Goal: Task Accomplishment & Management: Use online tool/utility

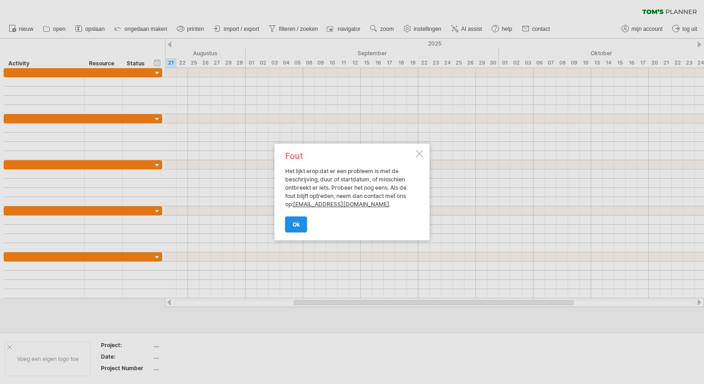
click at [299, 225] on span "ok" at bounding box center [296, 224] width 7 height 7
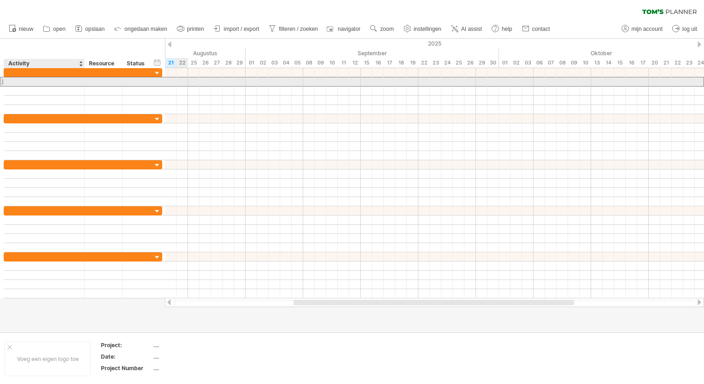
click at [31, 80] on div at bounding box center [44, 81] width 71 height 9
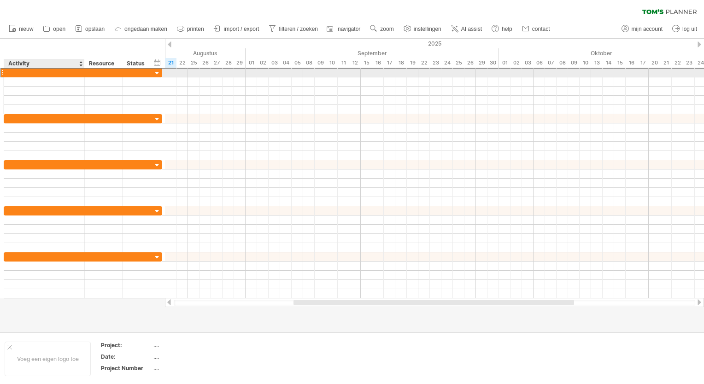
click at [20, 71] on div at bounding box center [44, 72] width 71 height 9
type input "**********"
drag, startPoint x: 540, startPoint y: 73, endPoint x: 700, endPoint y: 73, distance: 159.4
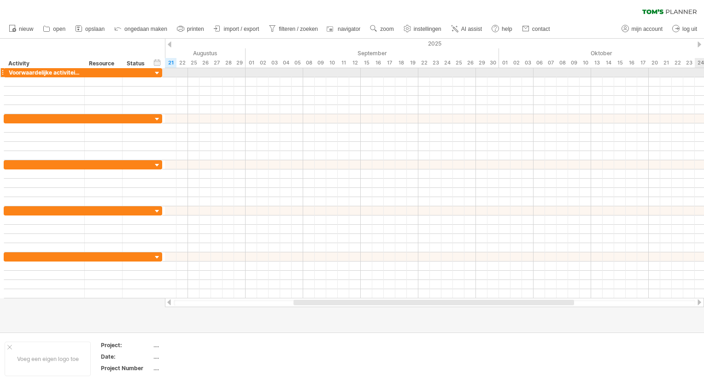
click at [700, 73] on div at bounding box center [434, 72] width 539 height 9
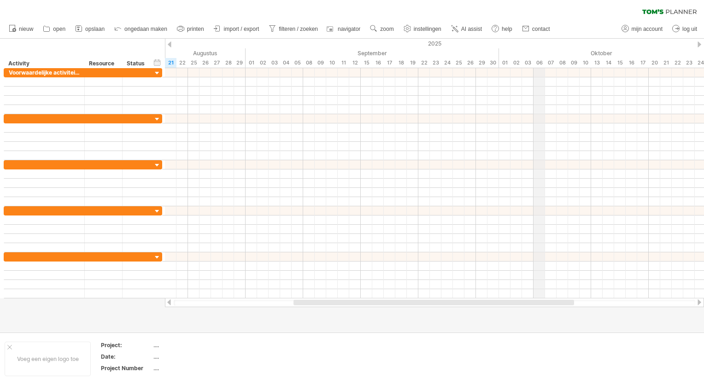
click at [541, 62] on div "06" at bounding box center [540, 63] width 12 height 10
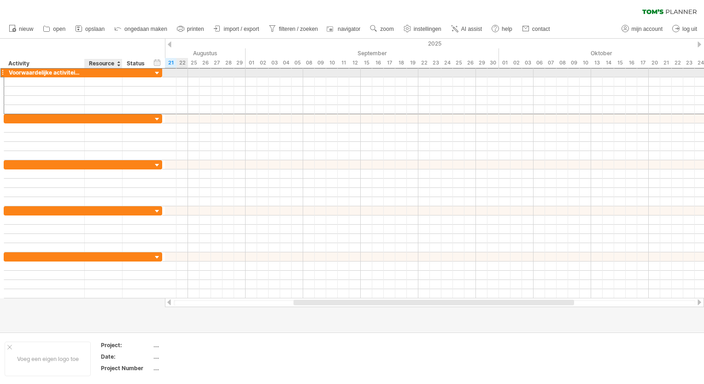
click at [105, 71] on div at bounding box center [103, 72] width 28 height 9
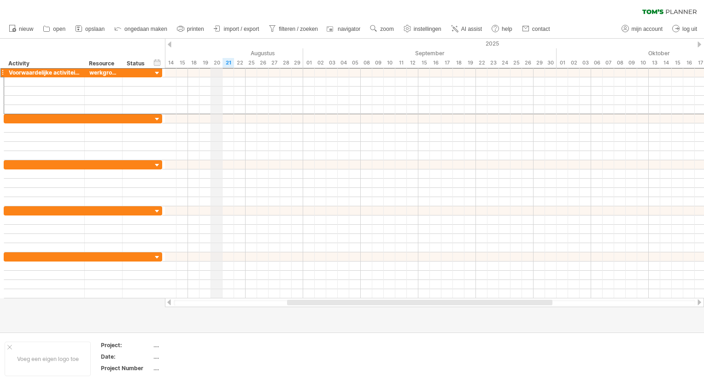
drag, startPoint x: 165, startPoint y: 49, endPoint x: 222, endPoint y: 52, distance: 56.7
click at [222, 52] on div "Augustus" at bounding box center [182, 53] width 242 height 10
click at [123, 50] on div "verberg start/eind/duur toon start/eind/duur ******** Activity ******** Resourc…" at bounding box center [82, 53] width 165 height 29
click at [124, 49] on div "verberg start/eind/duur toon start/eind/duur ******** Activity ******** Resourc…" at bounding box center [82, 53] width 165 height 29
drag, startPoint x: 120, startPoint y: 49, endPoint x: 149, endPoint y: 47, distance: 29.1
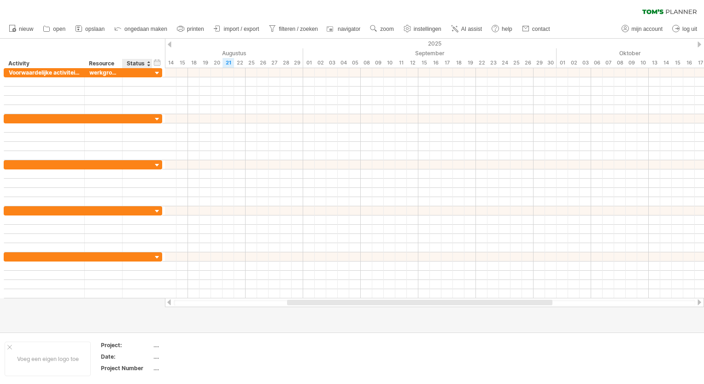
click at [149, 47] on div "verberg start/eind/duur toon start/eind/duur ******** Activity ******** Resourc…" at bounding box center [82, 53] width 165 height 29
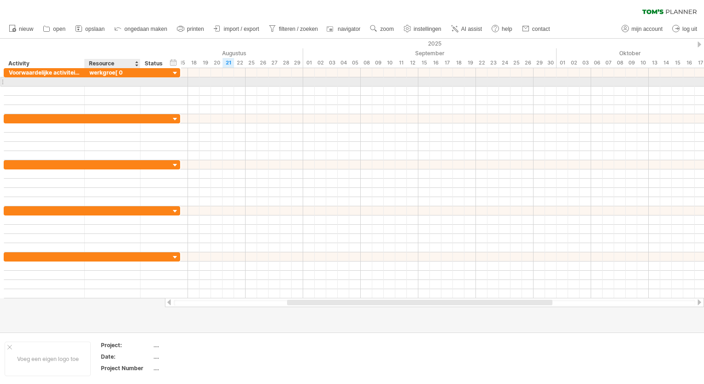
drag, startPoint x: 121, startPoint y: 82, endPoint x: 139, endPoint y: 80, distance: 18.1
click at [139, 80] on div at bounding box center [139, 81] width 5 height 9
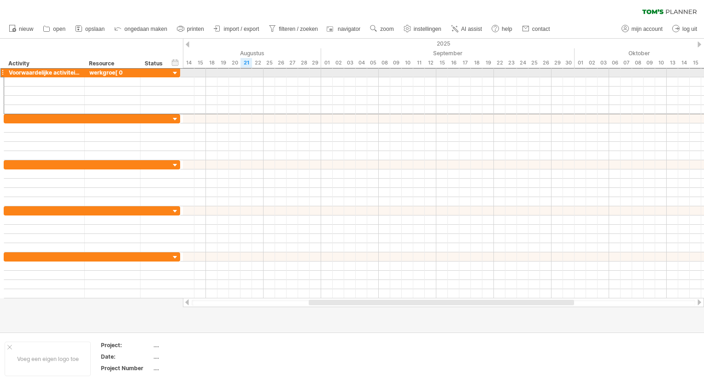
click at [123, 69] on div "werkgroe[ 0" at bounding box center [112, 72] width 46 height 9
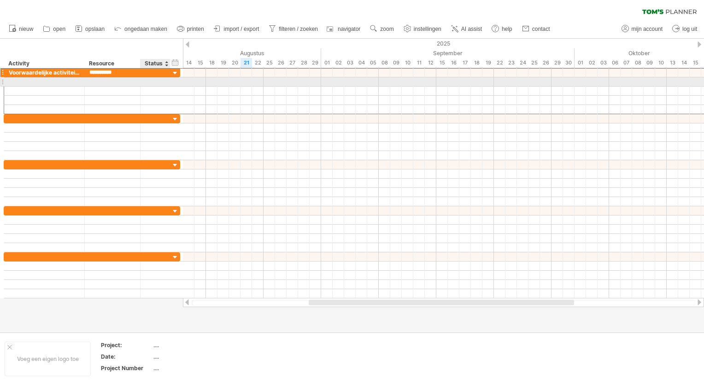
type input "**********"
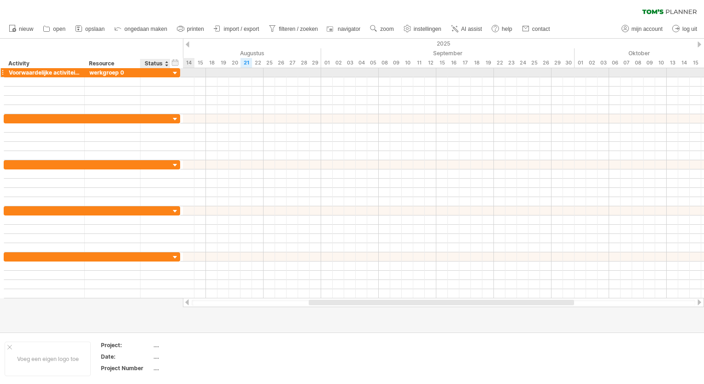
click at [174, 71] on div at bounding box center [175, 73] width 9 height 9
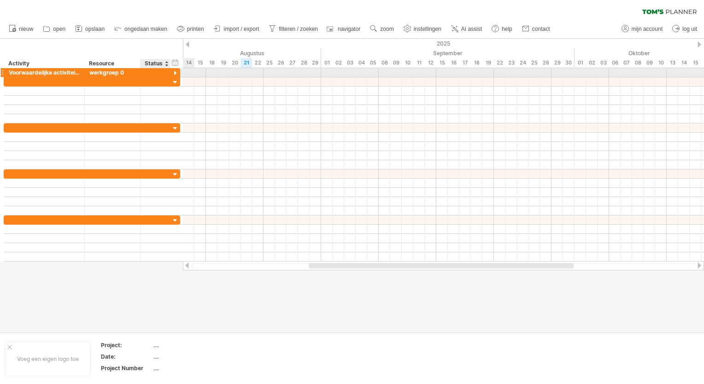
click at [174, 71] on div at bounding box center [175, 73] width 9 height 9
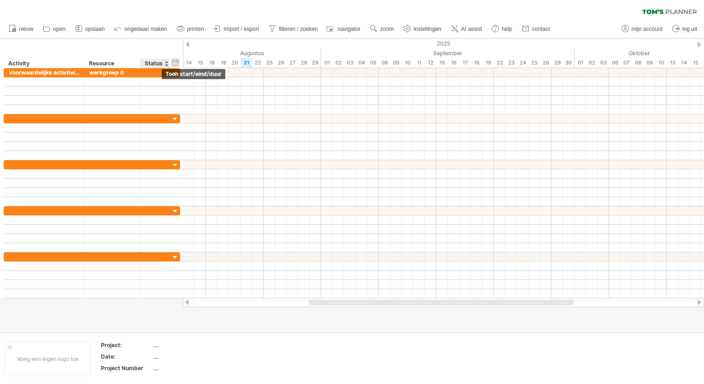
click at [175, 65] on div "verberg start/eind/duur toon start/eind/duur" at bounding box center [175, 63] width 9 height 10
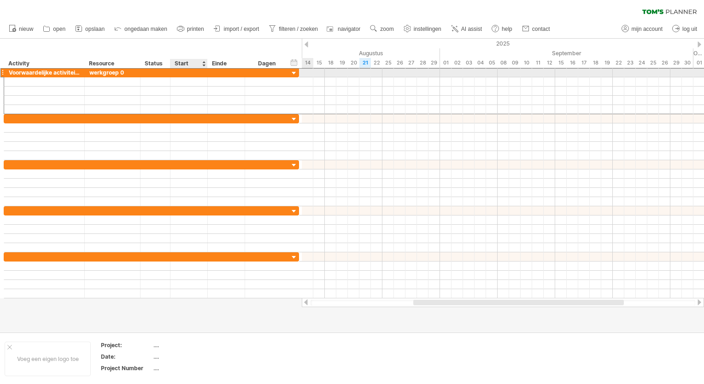
click at [181, 72] on div at bounding box center [188, 72] width 37 height 9
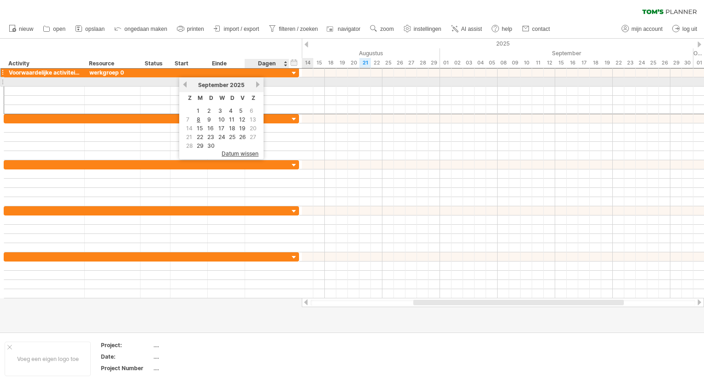
click at [256, 84] on link "volgende" at bounding box center [257, 84] width 7 height 7
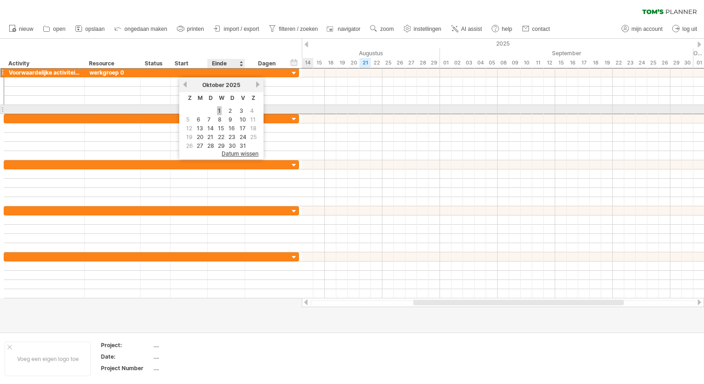
click at [218, 107] on link "1" at bounding box center [219, 110] width 5 height 9
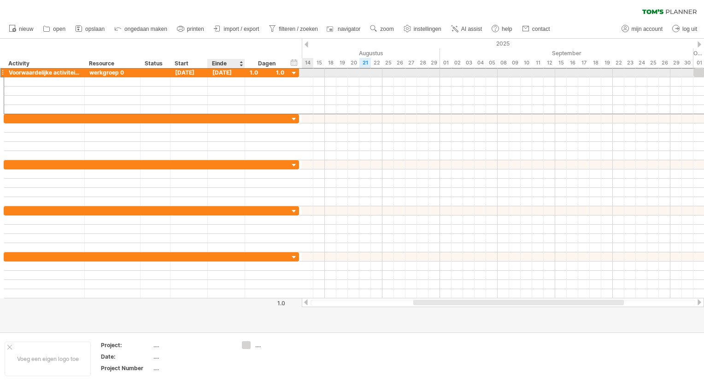
click at [225, 73] on div "[DATE]" at bounding box center [226, 72] width 37 height 9
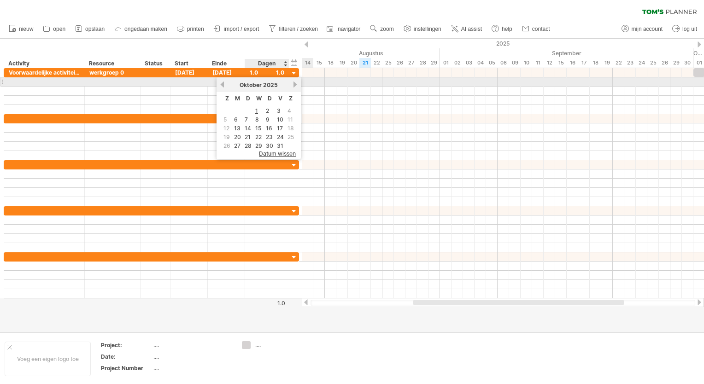
click at [293, 86] on link "volgende" at bounding box center [295, 84] width 7 height 7
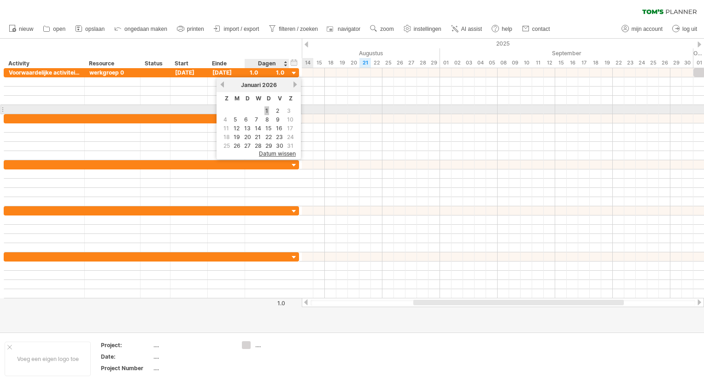
click at [266, 109] on link "1" at bounding box center [266, 110] width 5 height 9
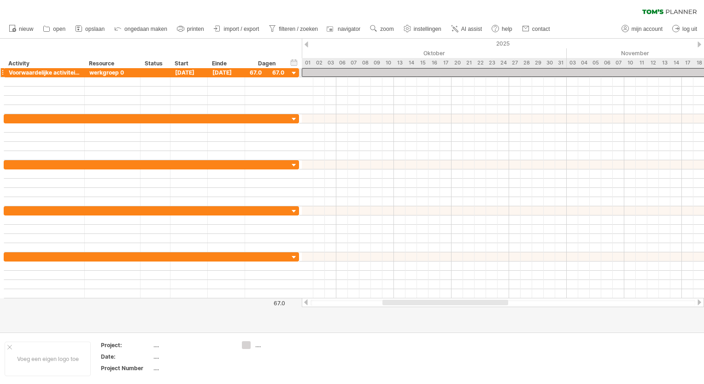
click at [366, 73] on div at bounding box center [688, 72] width 772 height 9
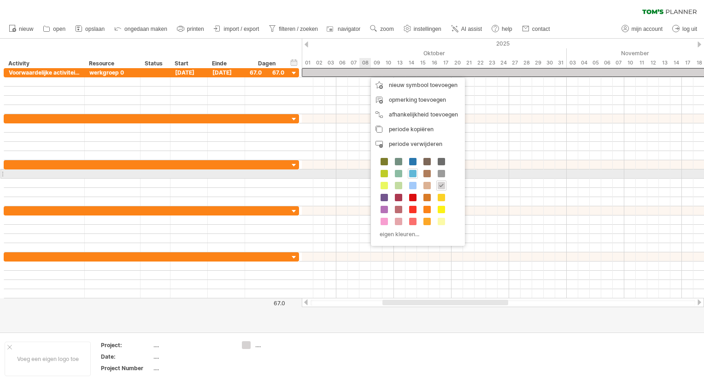
click at [409, 172] on span at bounding box center [412, 173] width 7 height 7
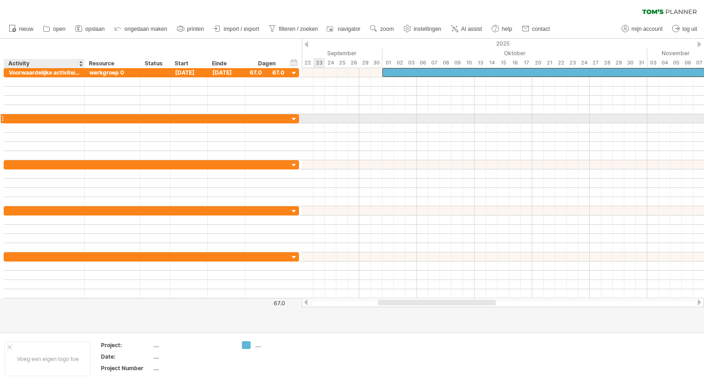
click at [23, 117] on div at bounding box center [44, 118] width 71 height 9
type input "**********"
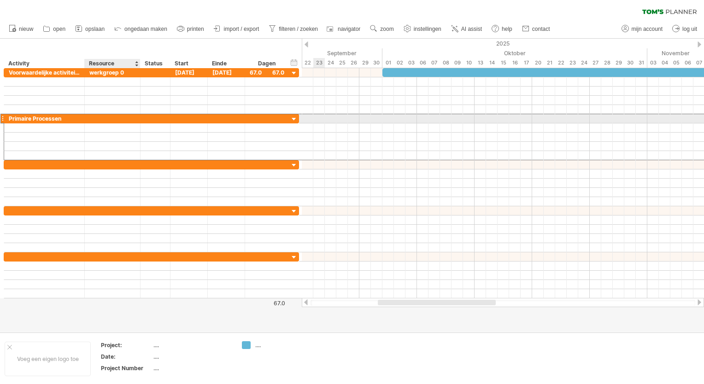
click at [95, 117] on div at bounding box center [112, 118] width 46 height 9
type input "**********"
click at [183, 116] on div at bounding box center [188, 118] width 37 height 9
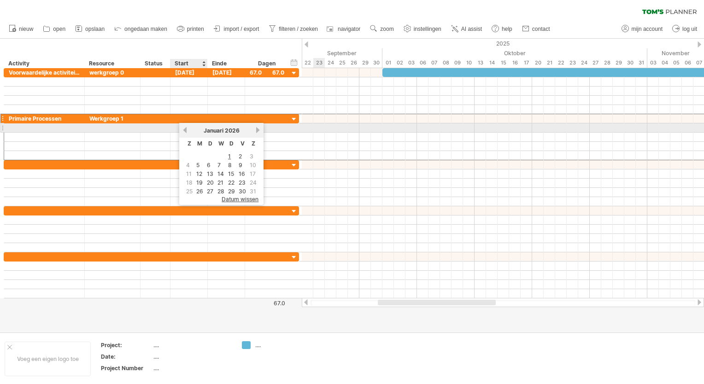
click at [185, 131] on link "vorige" at bounding box center [185, 130] width 7 height 7
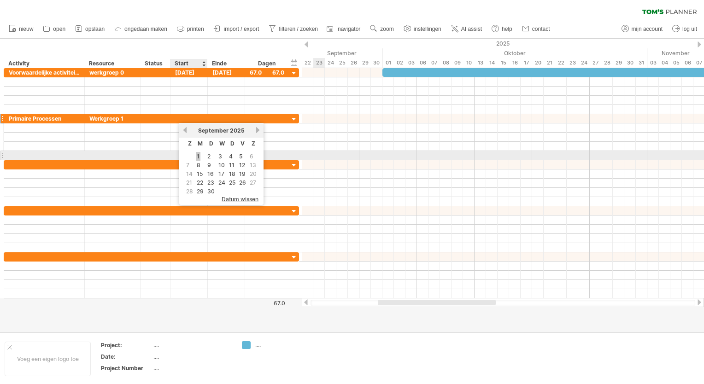
click at [197, 157] on link "1" at bounding box center [198, 156] width 5 height 9
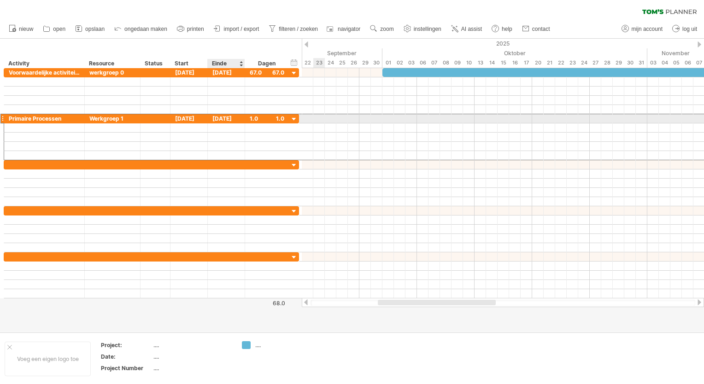
click at [229, 117] on div "[DATE]" at bounding box center [226, 118] width 37 height 9
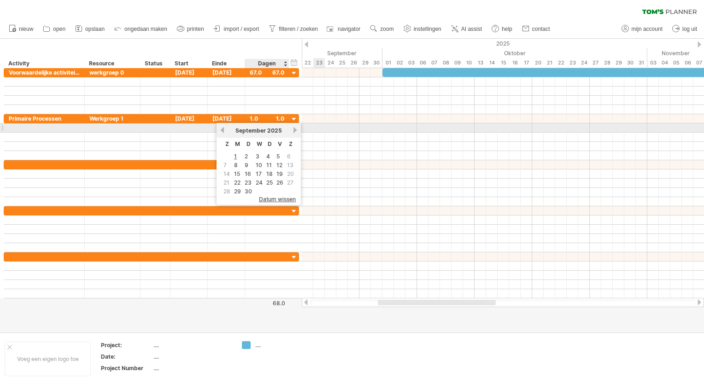
click at [292, 130] on link "volgende" at bounding box center [295, 130] width 7 height 7
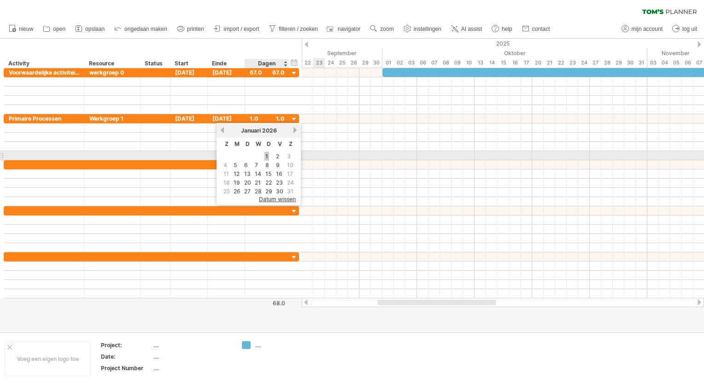
click at [266, 156] on link "1" at bounding box center [266, 156] width 5 height 9
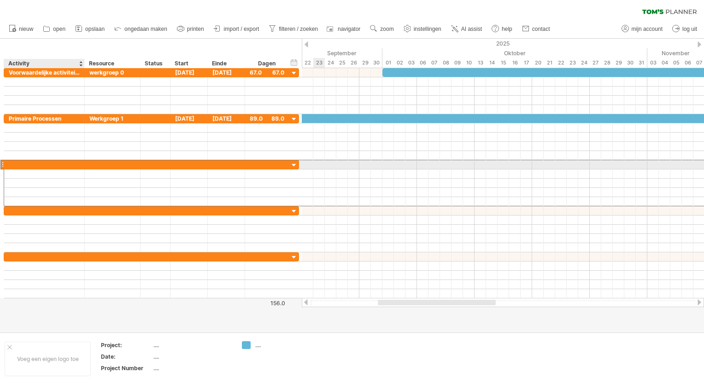
click at [14, 164] on div at bounding box center [44, 164] width 71 height 9
type input "**********"
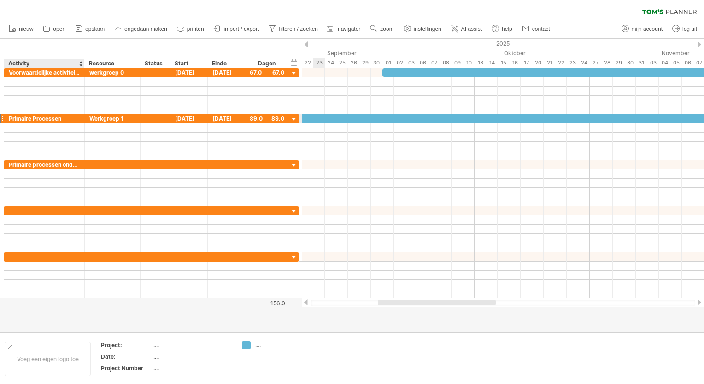
click at [33, 119] on div "Primaire Processen" at bounding box center [44, 118] width 71 height 9
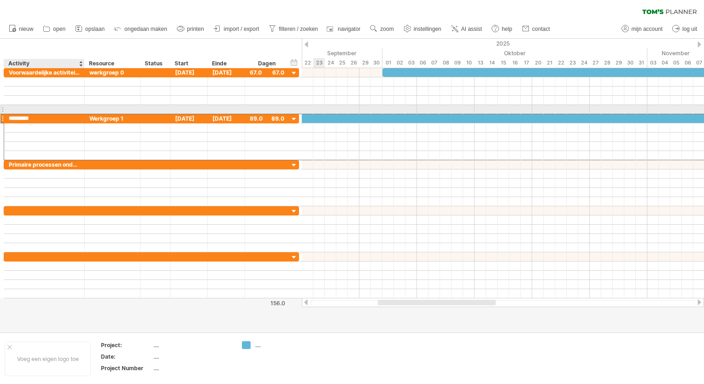
click at [44, 114] on input "*********" at bounding box center [44, 118] width 71 height 9
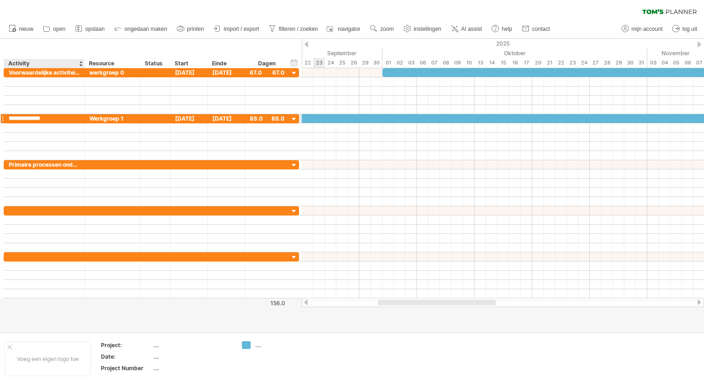
type input "**********"
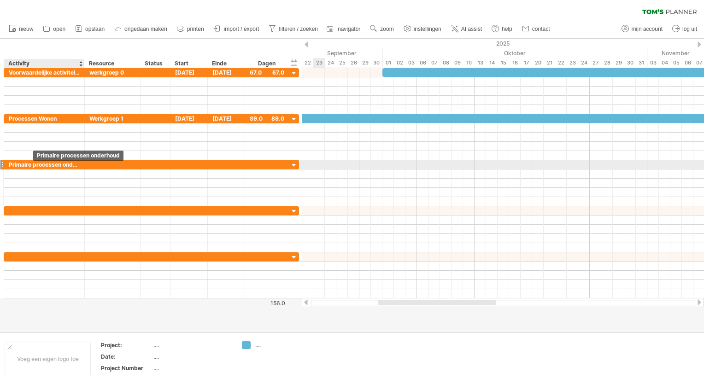
click at [33, 164] on div "Primaire processen onderhoud" at bounding box center [44, 164] width 71 height 9
type input "**********"
click at [70, 163] on input "**********" at bounding box center [44, 164] width 71 height 9
click at [90, 162] on div at bounding box center [112, 164] width 46 height 9
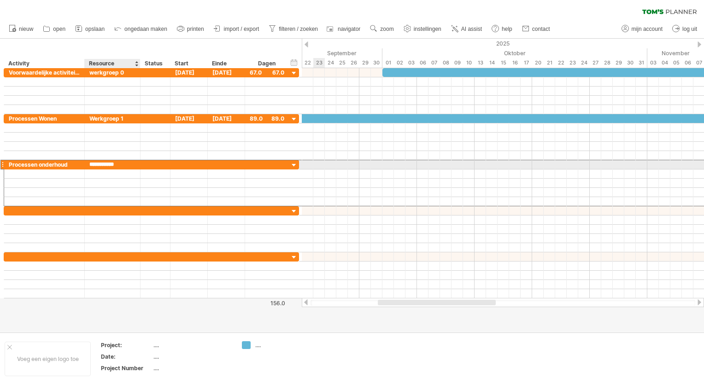
type input "**********"
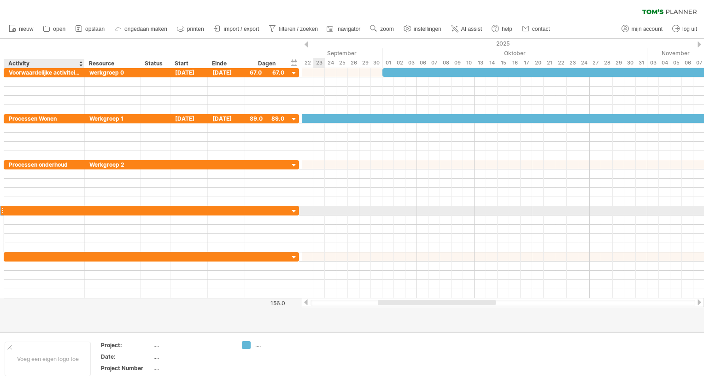
click at [19, 210] on div at bounding box center [44, 210] width 71 height 9
type input "**********"
click at [98, 209] on div at bounding box center [112, 210] width 46 height 9
type input "**********"
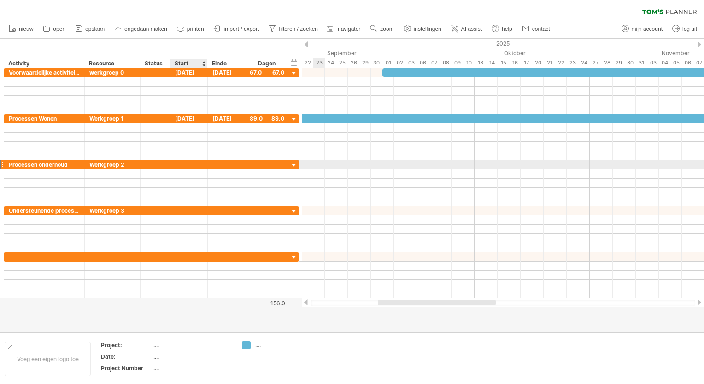
click at [194, 161] on div at bounding box center [188, 164] width 37 height 9
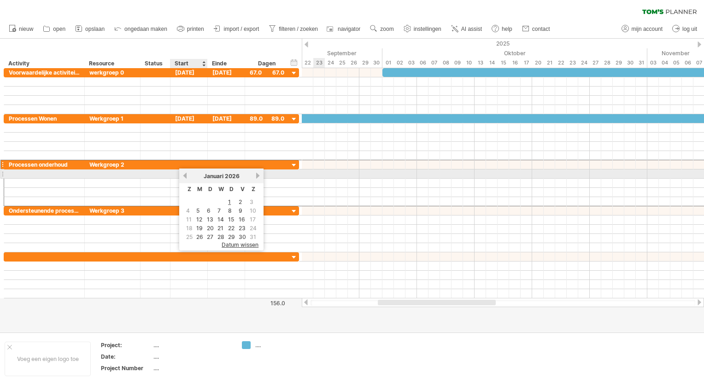
click at [188, 176] on link "vorige" at bounding box center [185, 175] width 7 height 7
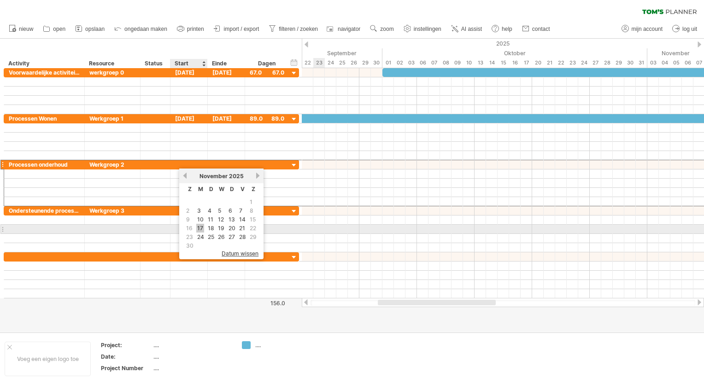
click at [199, 228] on link "17" at bounding box center [200, 228] width 8 height 9
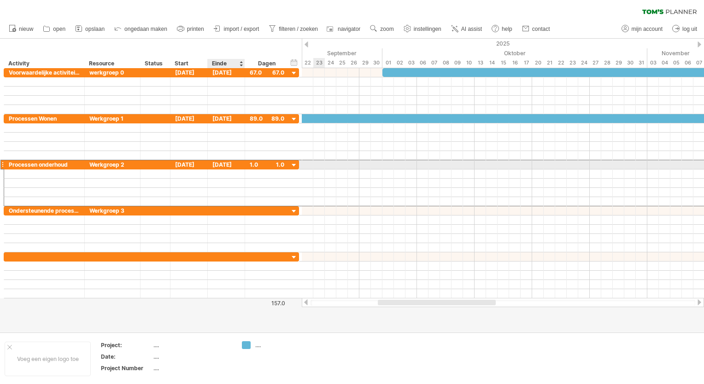
click at [234, 162] on div "[DATE]" at bounding box center [226, 164] width 37 height 9
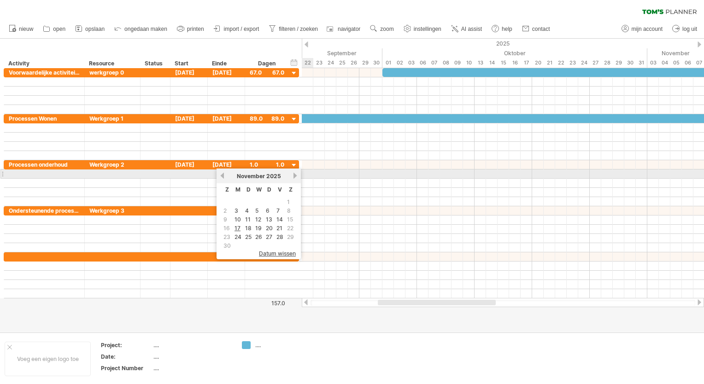
click at [290, 175] on div "[DATE]" at bounding box center [258, 176] width 67 height 7
click at [293, 176] on link "volgende" at bounding box center [295, 175] width 7 height 7
click at [293, 176] on link "volgende" at bounding box center [294, 175] width 7 height 7
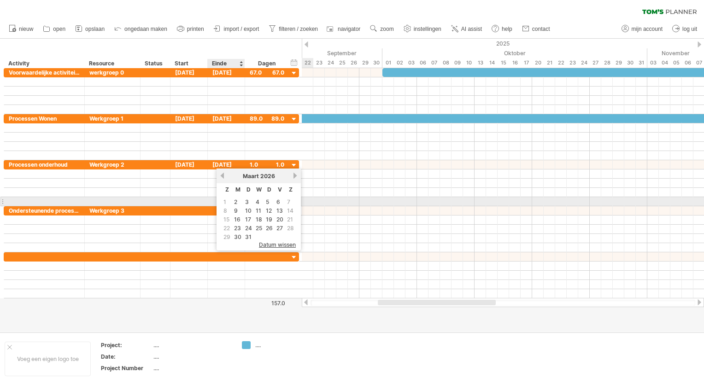
click at [225, 202] on span "1" at bounding box center [225, 202] width 5 height 9
click at [236, 200] on link "2" at bounding box center [235, 202] width 5 height 9
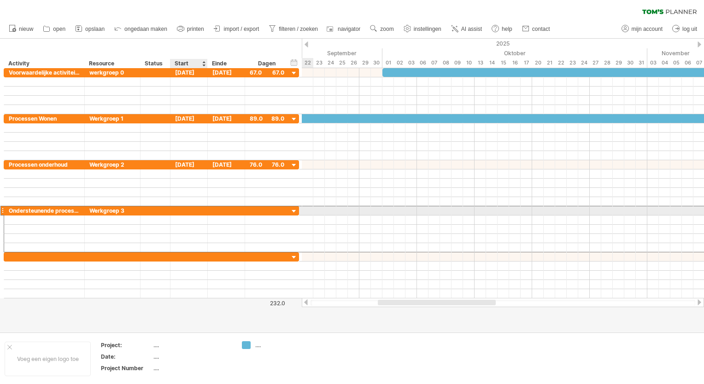
click at [181, 211] on div at bounding box center [188, 210] width 37 height 9
click at [185, 207] on div at bounding box center [188, 210] width 37 height 9
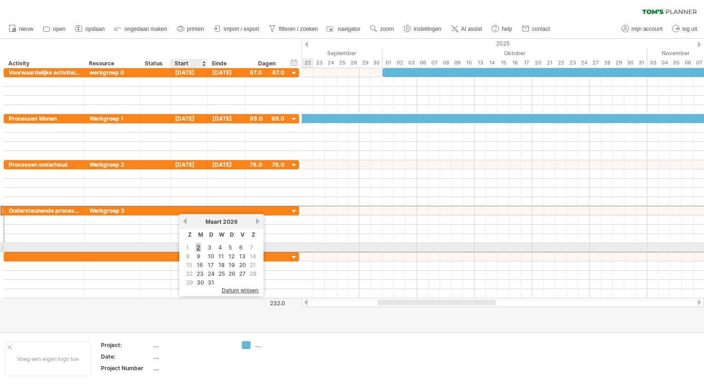
click at [198, 248] on link "2" at bounding box center [198, 247] width 5 height 9
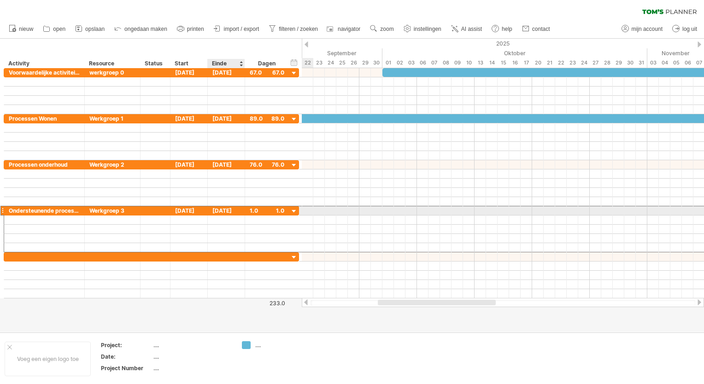
click at [227, 207] on div "[DATE]" at bounding box center [226, 210] width 37 height 9
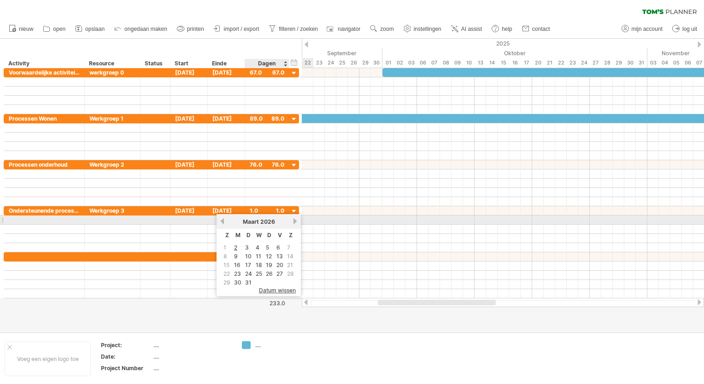
click at [289, 220] on div "[DATE]" at bounding box center [258, 221] width 67 height 7
click at [292, 221] on link "volgende" at bounding box center [295, 221] width 7 height 7
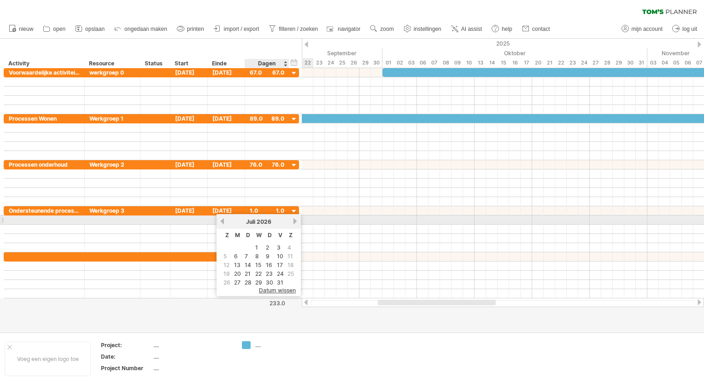
click at [292, 221] on link "volgende" at bounding box center [295, 221] width 7 height 7
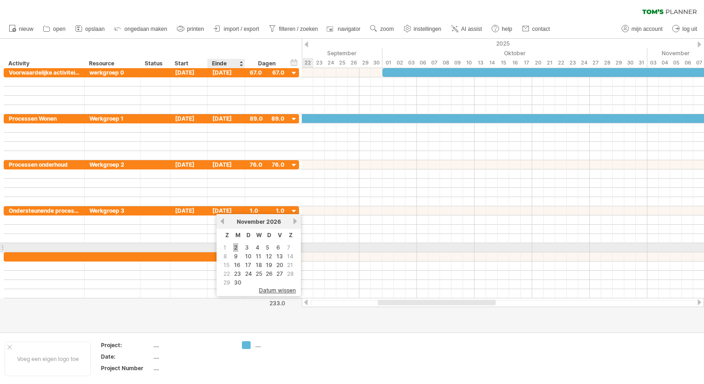
click at [236, 248] on tbody "1 2 3 4 5 6 7 8 9 10 11 12 13 14 15 16 17 18 19 20 21 22 23 24 25 26 27 28 29 30" at bounding box center [258, 265] width 73 height 43
click at [236, 248] on link "2" at bounding box center [235, 247] width 5 height 9
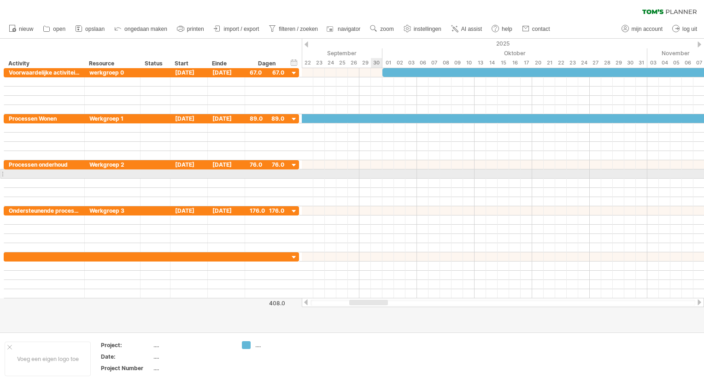
click at [372, 177] on div at bounding box center [503, 174] width 402 height 9
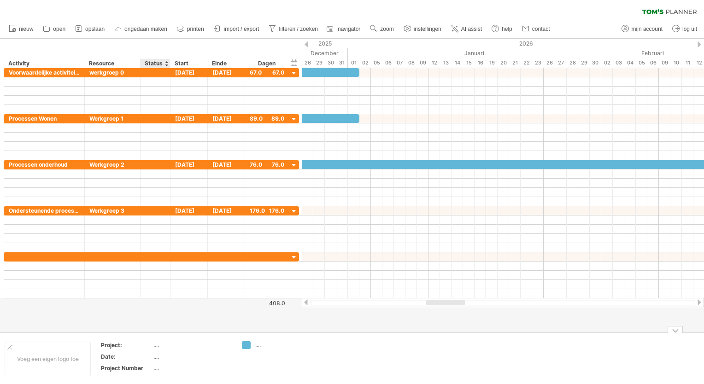
click at [155, 345] on div "...." at bounding box center [191, 345] width 77 height 8
type input "**********"
click at [164, 357] on div "...." at bounding box center [191, 357] width 77 height 8
type input "**********"
click at [159, 367] on div "...." at bounding box center [191, 368] width 77 height 8
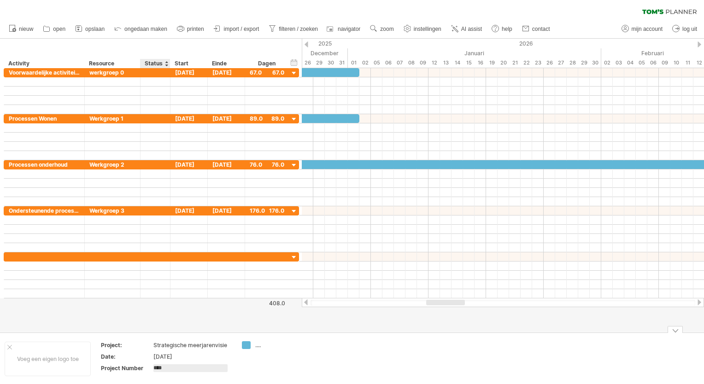
type input "*****"
click at [259, 346] on div "...." at bounding box center [280, 345] width 50 height 8
type input "****"
click at [322, 360] on td at bounding box center [346, 358] width 73 height 35
click at [389, 29] on span "zoom" at bounding box center [386, 29] width 13 height 6
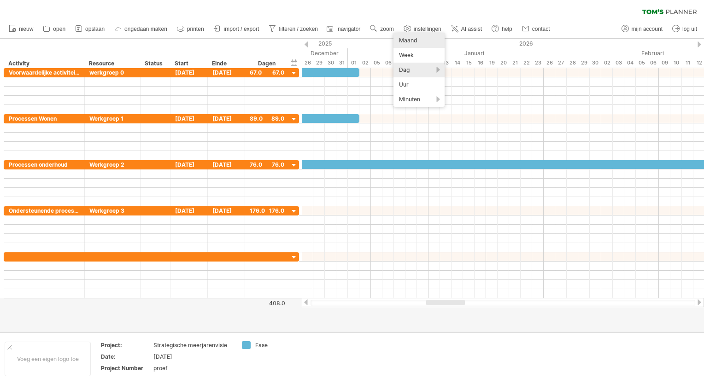
click at [407, 42] on div "Maand" at bounding box center [419, 40] width 51 height 15
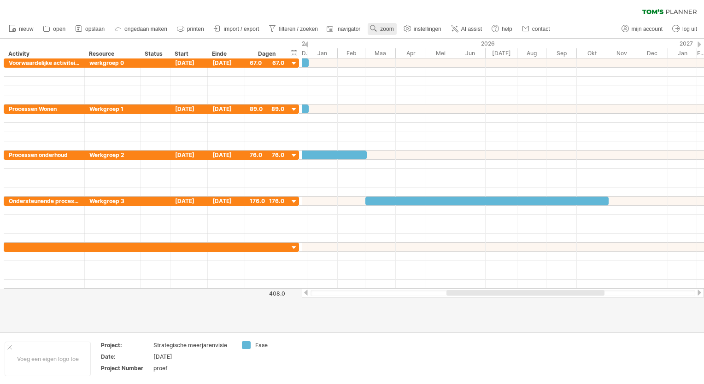
click at [388, 26] on span "zoom" at bounding box center [386, 29] width 13 height 6
click at [397, 48] on div "Week" at bounding box center [418, 52] width 51 height 15
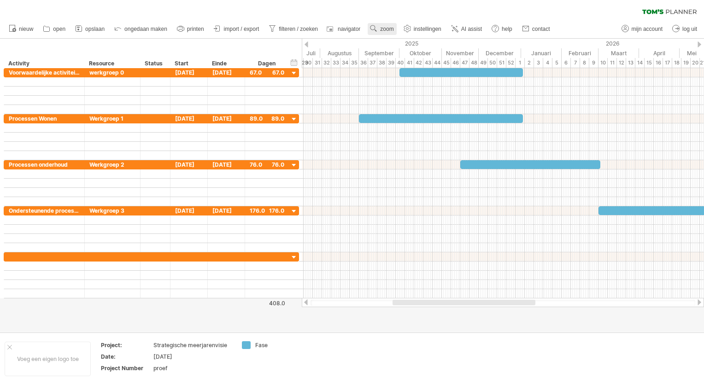
click at [389, 27] on span "zoom" at bounding box center [386, 29] width 13 height 6
click at [413, 40] on div "Maand" at bounding box center [419, 38] width 51 height 15
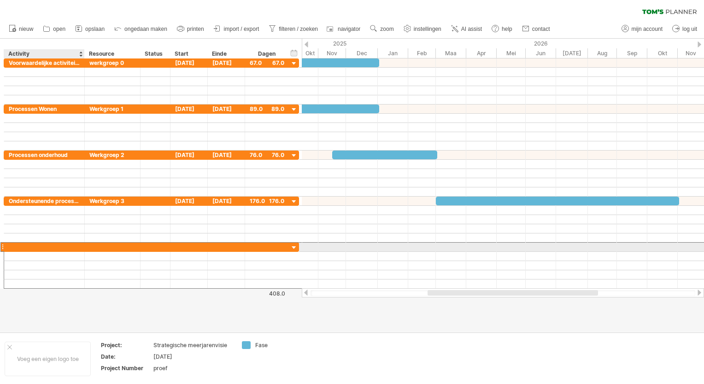
click at [38, 247] on div at bounding box center [44, 247] width 71 height 9
type input "**********"
click at [103, 245] on div at bounding box center [112, 247] width 46 height 9
type input "**********"
click at [181, 245] on div at bounding box center [188, 247] width 37 height 9
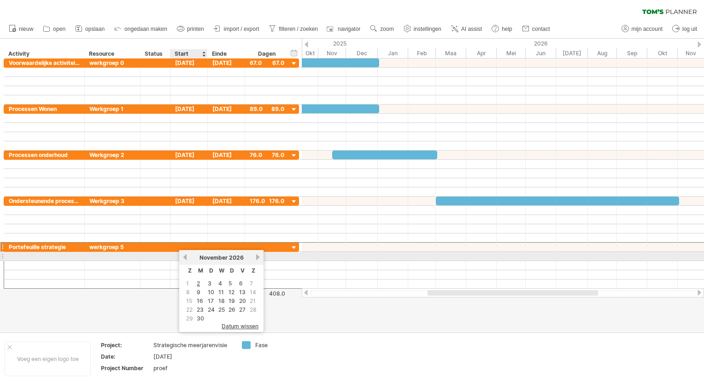
click at [187, 258] on link "vorige" at bounding box center [185, 257] width 7 height 7
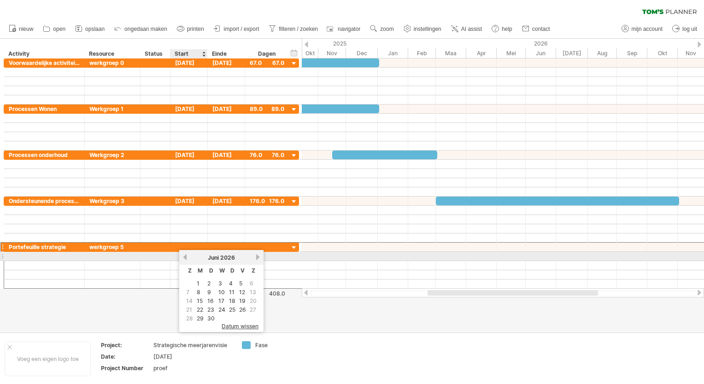
click at [187, 258] on link "vorige" at bounding box center [185, 257] width 7 height 7
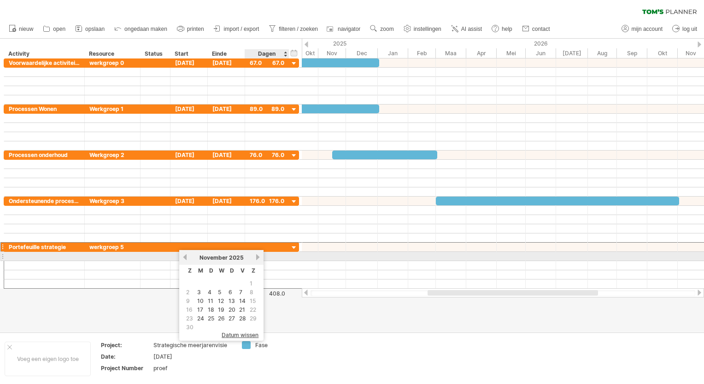
click at [256, 258] on link "volgende" at bounding box center [257, 257] width 7 height 7
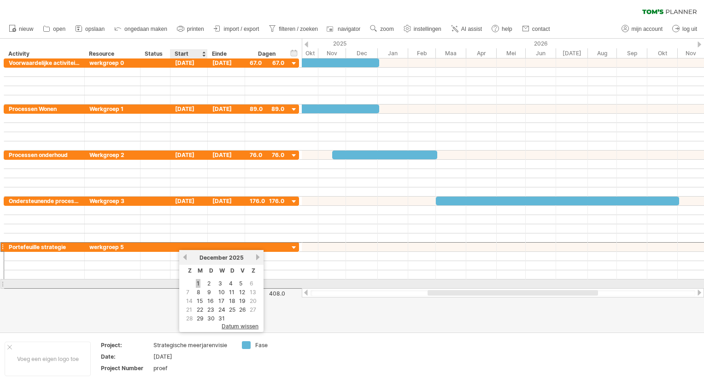
click at [197, 285] on link "1" at bounding box center [198, 283] width 5 height 9
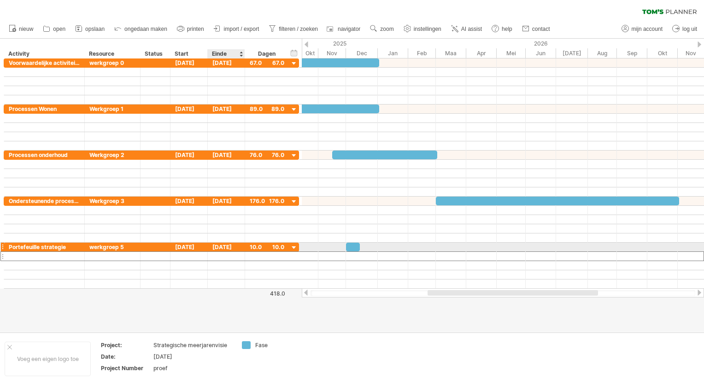
click at [234, 252] on div at bounding box center [226, 256] width 37 height 9
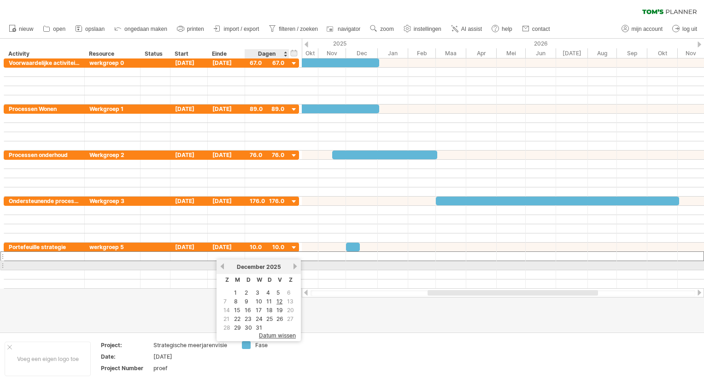
click at [292, 264] on link "volgende" at bounding box center [295, 266] width 7 height 7
click at [291, 264] on link "volgende" at bounding box center [294, 266] width 7 height 7
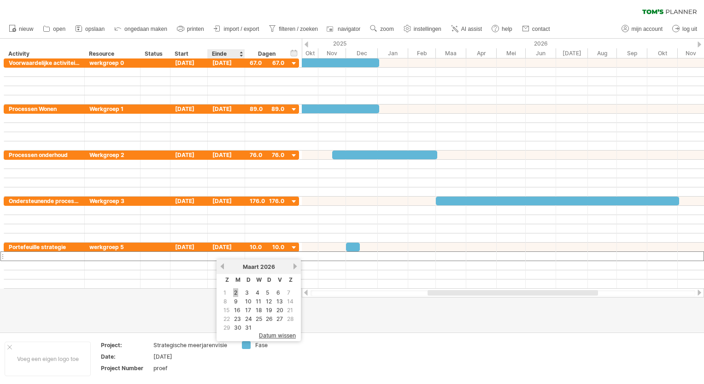
click at [235, 291] on link "2" at bounding box center [235, 292] width 5 height 9
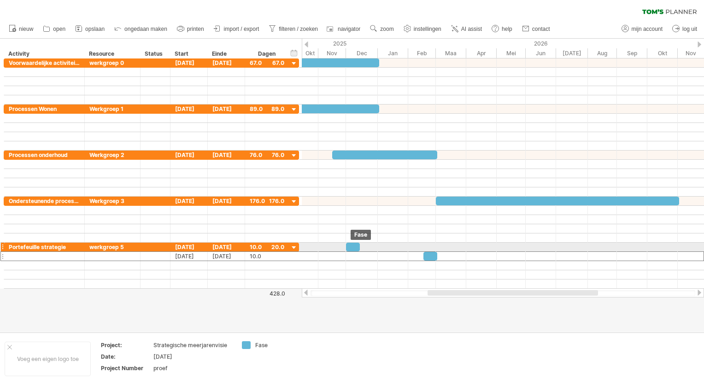
click at [352, 245] on div at bounding box center [353, 247] width 14 height 9
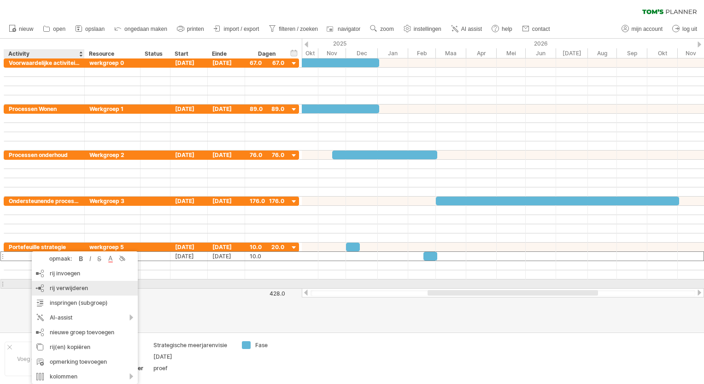
click at [72, 285] on span "rij verwijderen" at bounding box center [69, 288] width 38 height 7
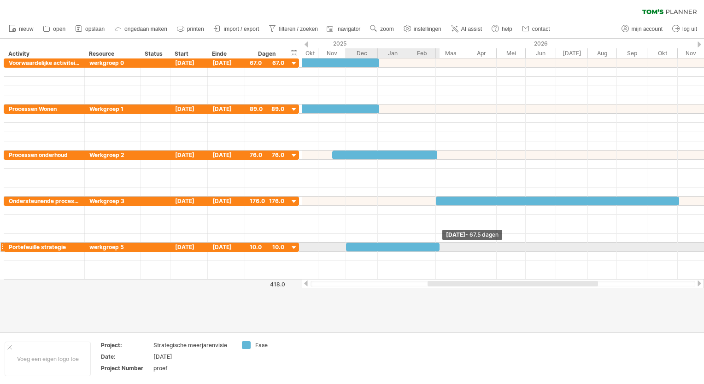
drag, startPoint x: 359, startPoint y: 243, endPoint x: 439, endPoint y: 247, distance: 79.8
click at [439, 247] on span at bounding box center [440, 247] width 4 height 9
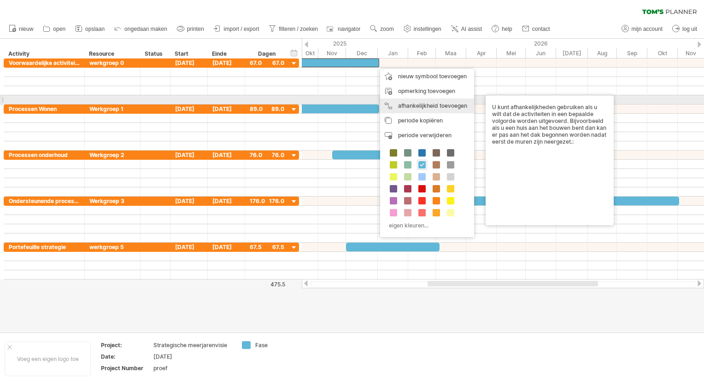
click at [414, 104] on div "afhankelijkheid toevoegen U kunt afhankelijkheden gebruiken als u wilt dat de a…" at bounding box center [427, 106] width 94 height 15
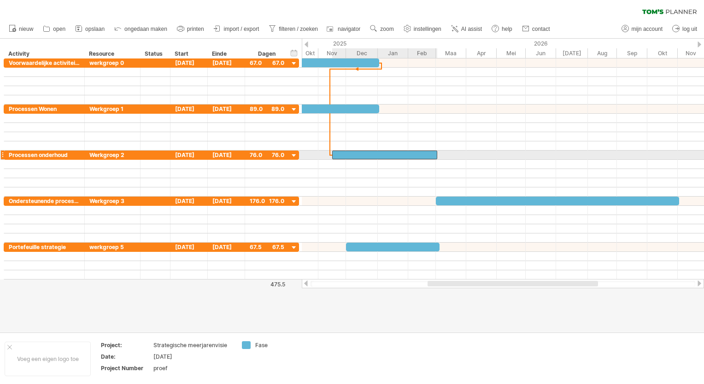
click at [339, 153] on div at bounding box center [384, 155] width 105 height 9
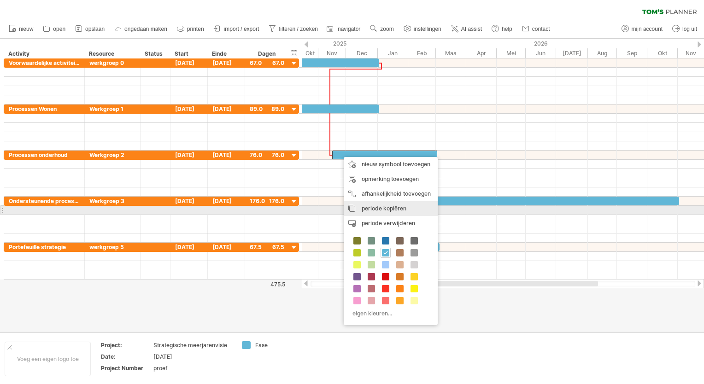
click at [383, 209] on span "periode kopiëren" at bounding box center [384, 208] width 45 height 7
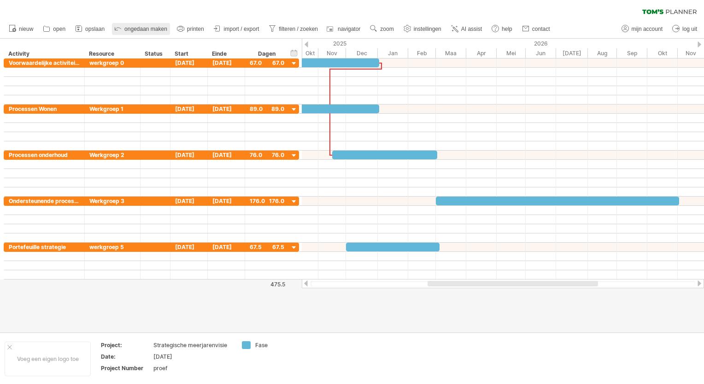
click at [133, 29] on span "ongedaan maken" at bounding box center [145, 29] width 43 height 6
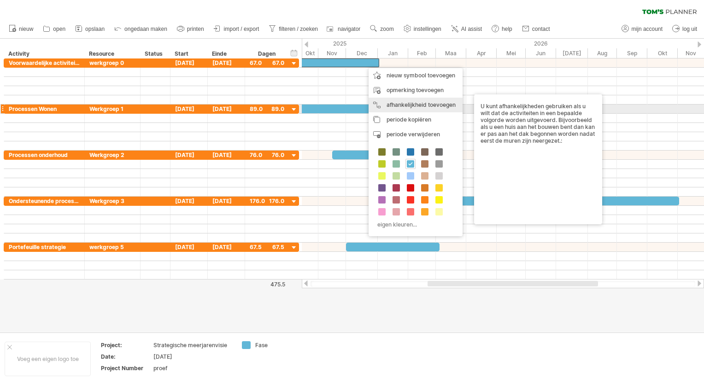
click at [397, 107] on div "afhankelijkheid toevoegen U kunt afhankelijkheden gebruiken als u wilt dat de a…" at bounding box center [416, 105] width 94 height 15
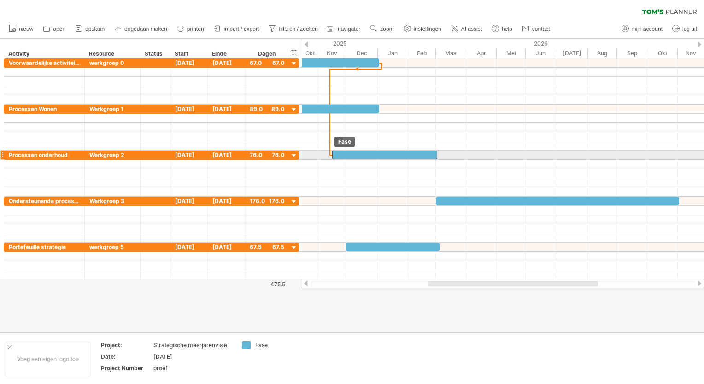
click at [338, 155] on div at bounding box center [384, 155] width 105 height 9
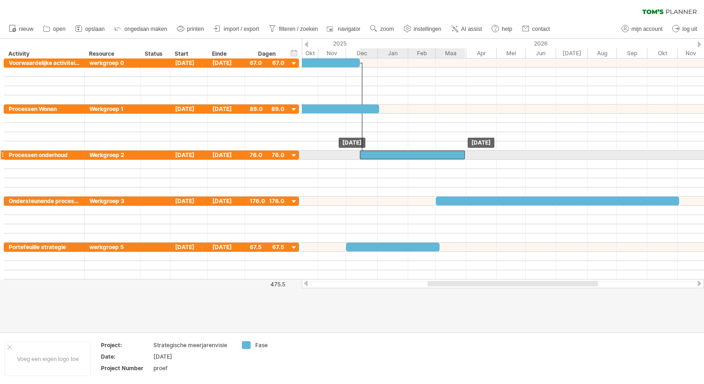
drag, startPoint x: 358, startPoint y: 156, endPoint x: 385, endPoint y: 158, distance: 27.7
click at [385, 158] on div at bounding box center [412, 155] width 105 height 9
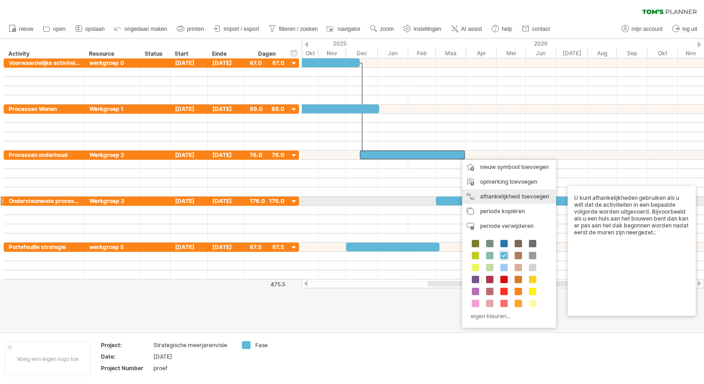
click at [496, 198] on div "afhankelijkheid toevoegen U kunt afhankelijkheden gebruiken als u wilt dat de a…" at bounding box center [509, 196] width 94 height 15
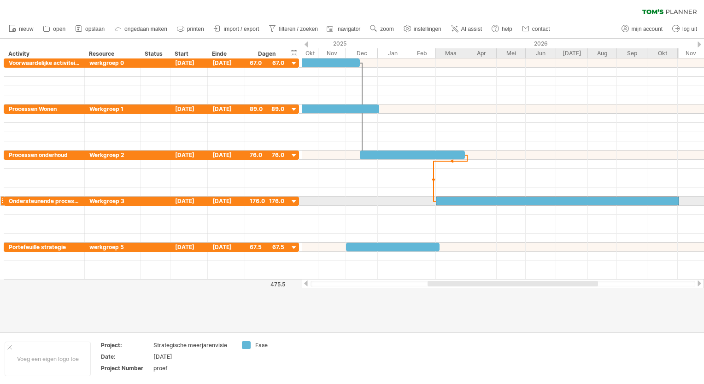
click at [440, 203] on div at bounding box center [557, 201] width 243 height 9
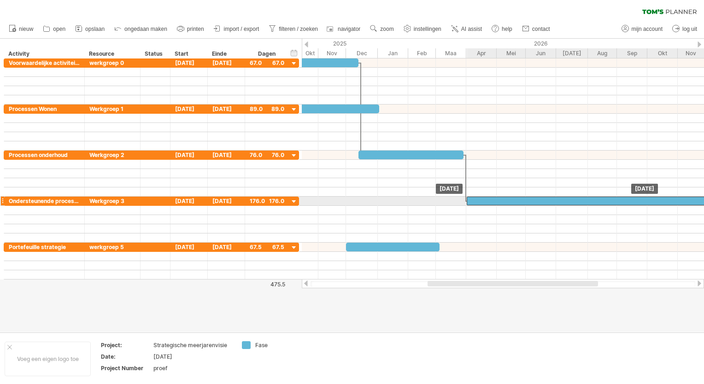
drag, startPoint x: 453, startPoint y: 199, endPoint x: 484, endPoint y: 197, distance: 30.9
click at [484, 197] on div at bounding box center [588, 201] width 243 height 9
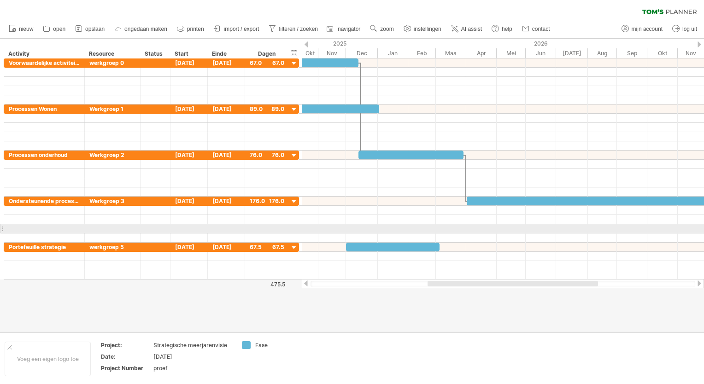
click at [474, 234] on div at bounding box center [503, 238] width 402 height 9
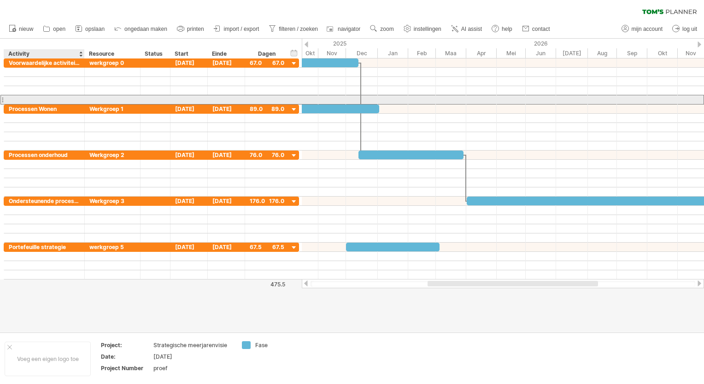
click at [28, 97] on div at bounding box center [44, 99] width 71 height 9
type input "**********"
click at [10, 97] on input "**********" at bounding box center [44, 99] width 71 height 9
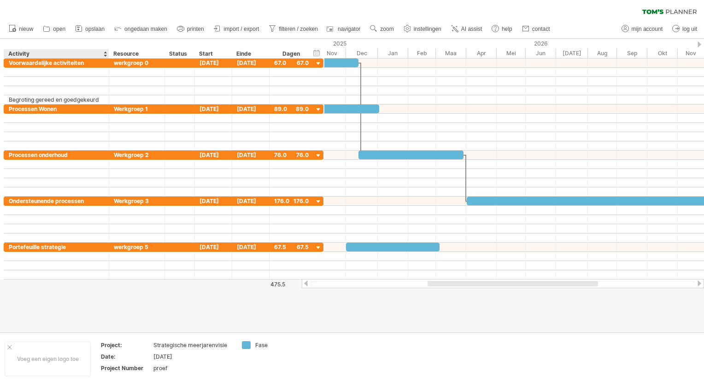
drag, startPoint x: 82, startPoint y: 53, endPoint x: 107, endPoint y: 52, distance: 24.4
click at [107, 52] on div at bounding box center [108, 53] width 3 height 9
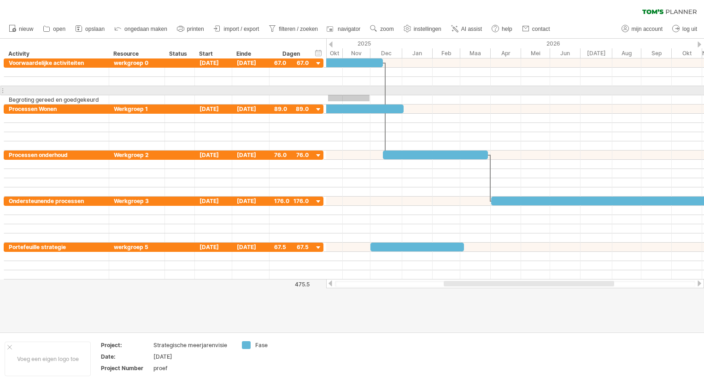
drag, startPoint x: 328, startPoint y: 101, endPoint x: 370, endPoint y: 95, distance: 42.0
click at [370, 95] on div at bounding box center [515, 99] width 378 height 9
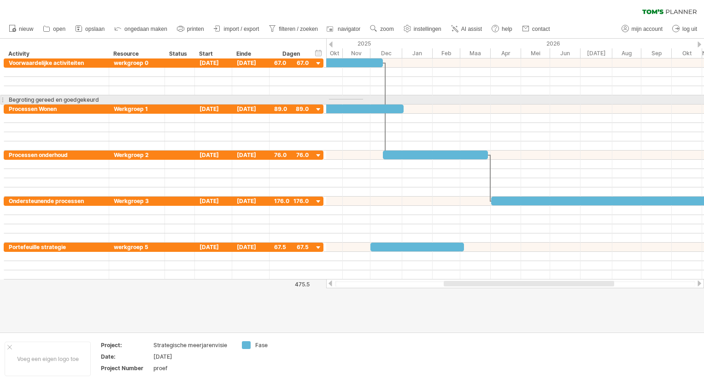
drag, startPoint x: 329, startPoint y: 100, endPoint x: 363, endPoint y: 99, distance: 34.1
click at [363, 99] on div at bounding box center [515, 99] width 378 height 9
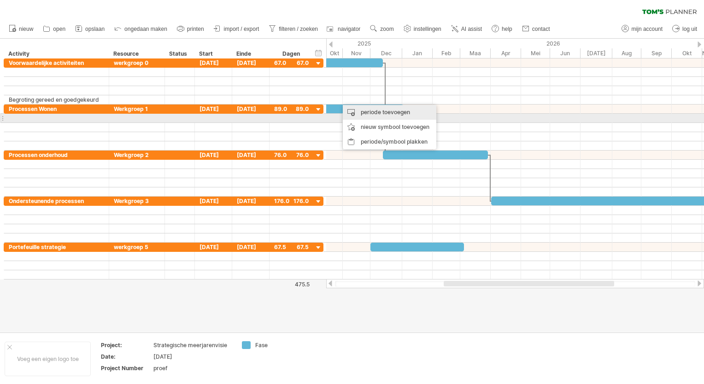
click at [364, 114] on div "periode toevoegen" at bounding box center [390, 112] width 94 height 15
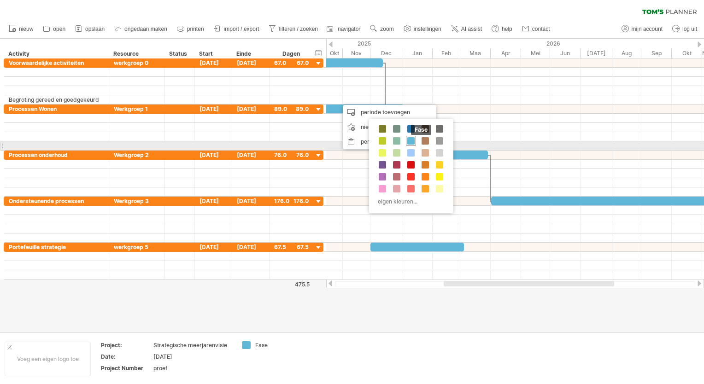
click at [412, 143] on span at bounding box center [410, 140] width 7 height 7
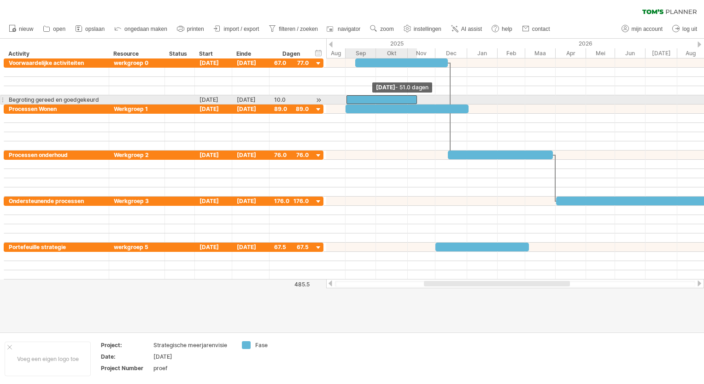
drag, startPoint x: 339, startPoint y: 100, endPoint x: 347, endPoint y: 99, distance: 8.3
click at [347, 99] on span at bounding box center [347, 99] width 4 height 9
drag, startPoint x: 417, startPoint y: 100, endPoint x: 435, endPoint y: 99, distance: 18.0
click at [435, 99] on span at bounding box center [435, 99] width 4 height 9
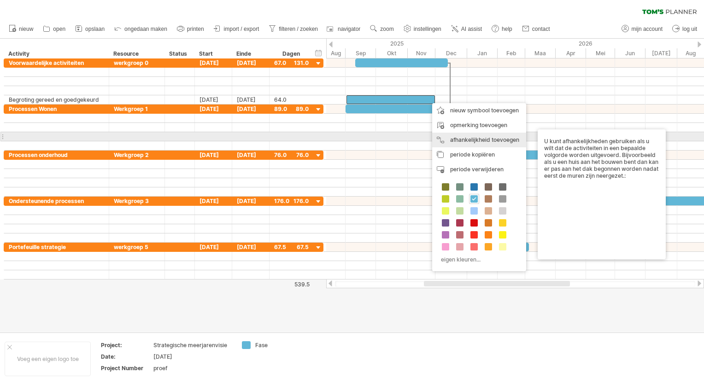
click at [473, 139] on div "afhankelijkheid toevoegen U kunt afhankelijkheden gebruiken als u wilt dat de a…" at bounding box center [479, 140] width 94 height 15
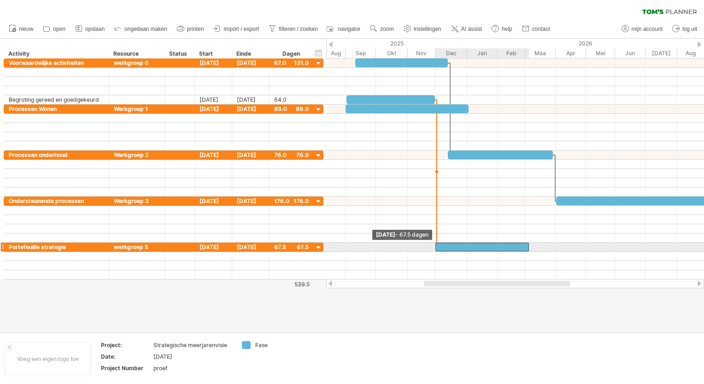
click at [437, 244] on span at bounding box center [436, 247] width 4 height 9
click at [453, 244] on div at bounding box center [486, 247] width 94 height 9
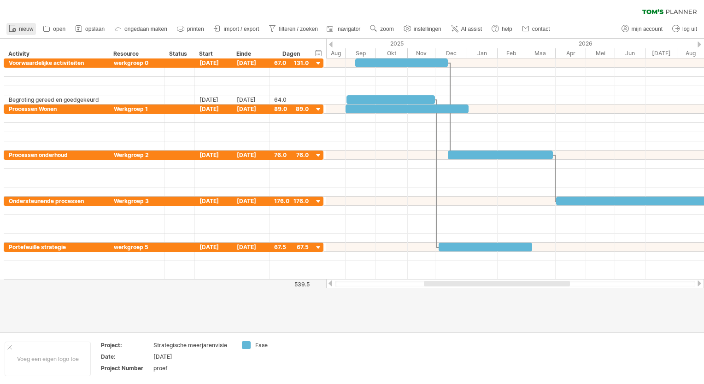
click at [23, 29] on span "nieuw" at bounding box center [26, 29] width 14 height 6
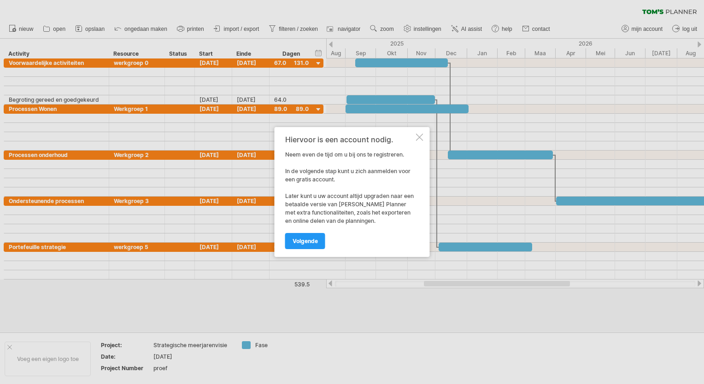
click at [418, 136] on div at bounding box center [419, 137] width 7 height 7
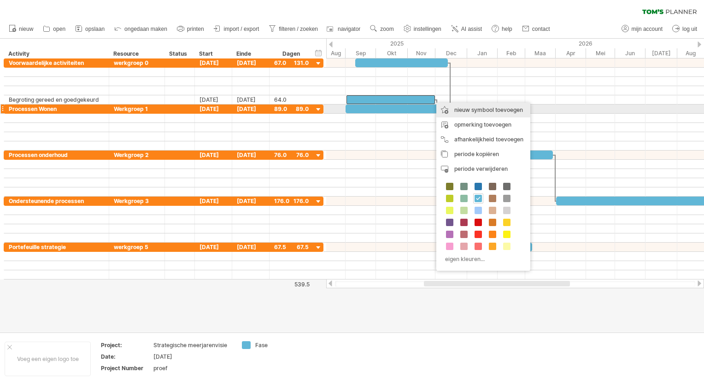
click at [457, 109] on div "nieuw symbool toevoegen" at bounding box center [483, 110] width 94 height 15
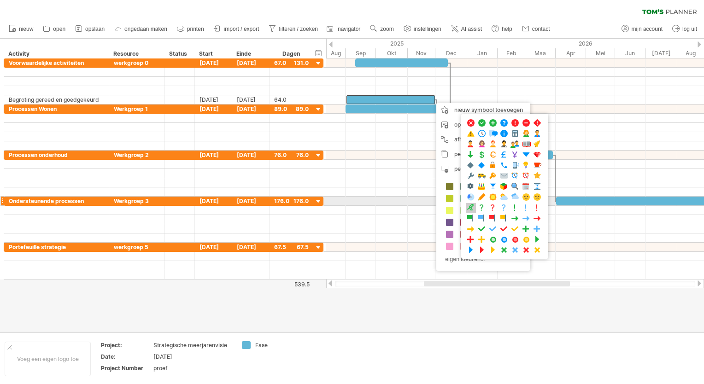
click at [472, 205] on span at bounding box center [470, 208] width 9 height 9
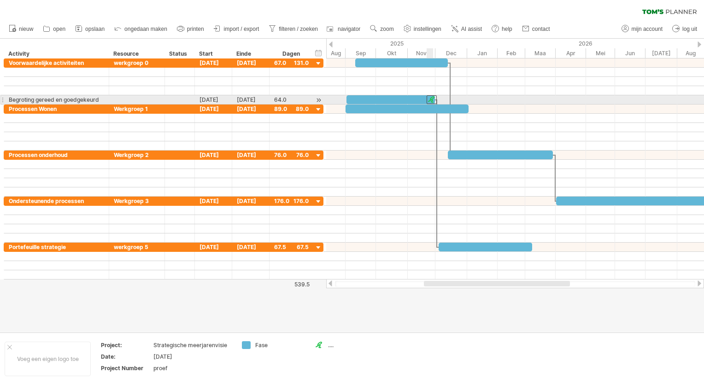
click at [431, 100] on div at bounding box center [432, 99] width 10 height 9
click at [393, 95] on div at bounding box center [391, 99] width 88 height 9
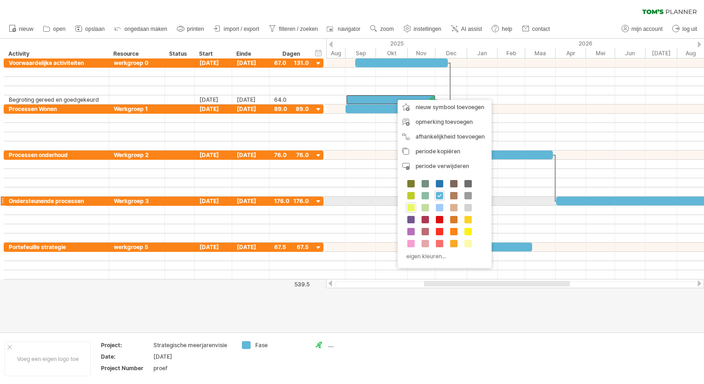
click at [415, 204] on span at bounding box center [410, 207] width 7 height 7
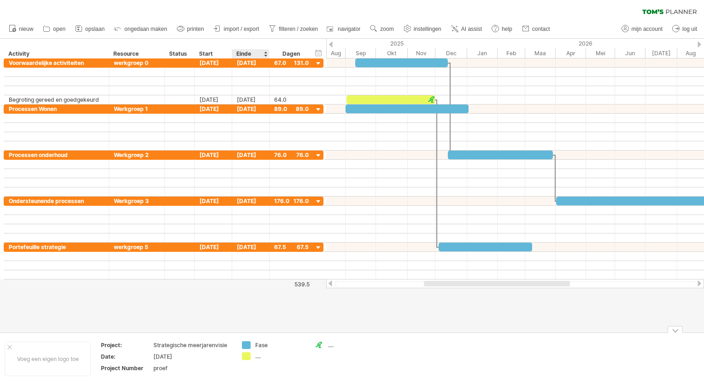
click at [258, 357] on div "...." at bounding box center [280, 356] width 50 height 8
type input "*"
type input "**********"
click at [329, 347] on div "...." at bounding box center [353, 345] width 50 height 8
type input "**********"
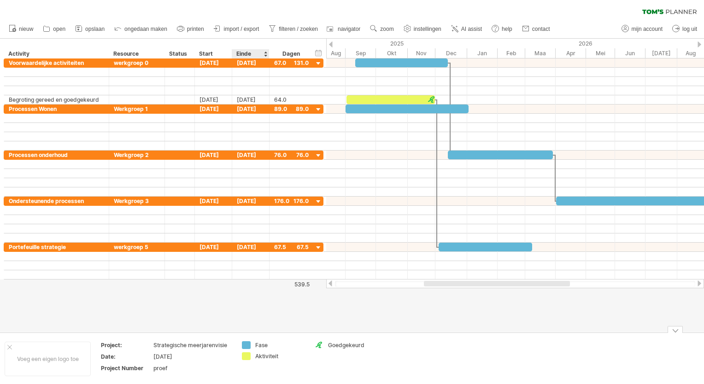
click at [261, 356] on div "Aktiviteit" at bounding box center [280, 356] width 50 height 8
click at [262, 356] on input "**********" at bounding box center [278, 356] width 46 height 8
type input "**********"
click at [337, 373] on td "Goedgekeurd" at bounding box center [346, 358] width 73 height 35
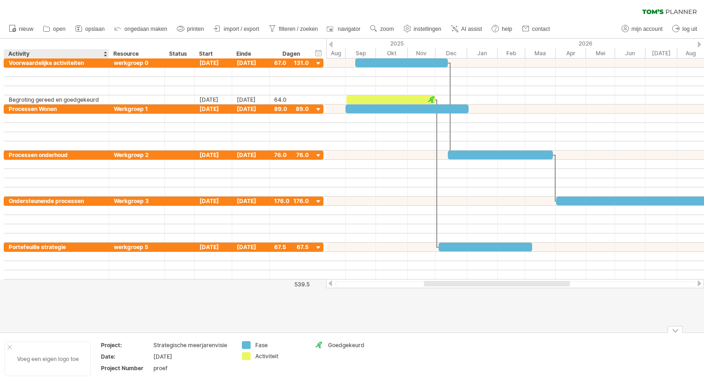
click at [16, 347] on div "Voeg een eigen logo toe" at bounding box center [48, 359] width 86 height 35
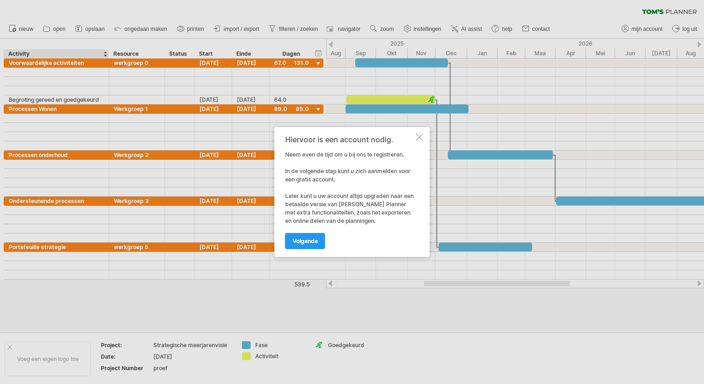
click at [420, 135] on div at bounding box center [419, 137] width 7 height 7
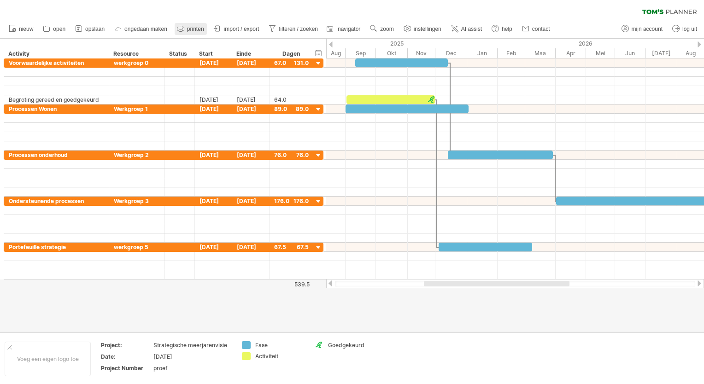
click at [188, 29] on span "printen" at bounding box center [195, 29] width 17 height 6
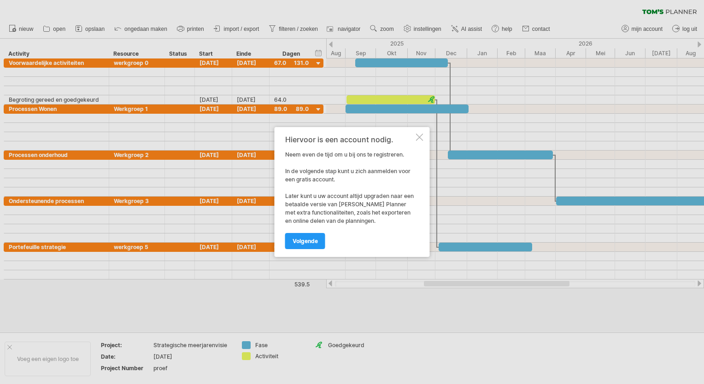
click at [261, 20] on div at bounding box center [352, 192] width 704 height 384
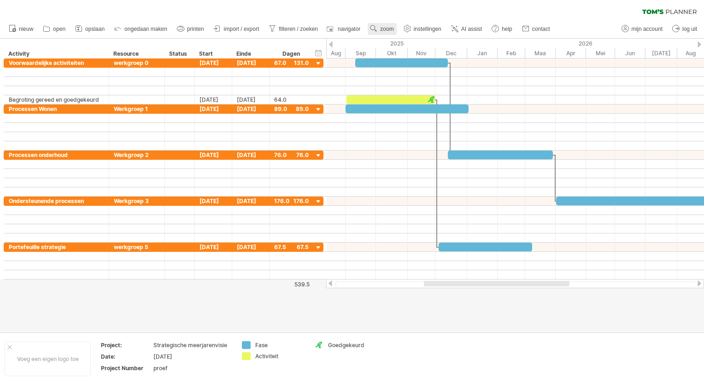
click at [383, 29] on span "zoom" at bounding box center [386, 29] width 13 height 6
click at [401, 38] on div "Maand" at bounding box center [413, 41] width 51 height 15
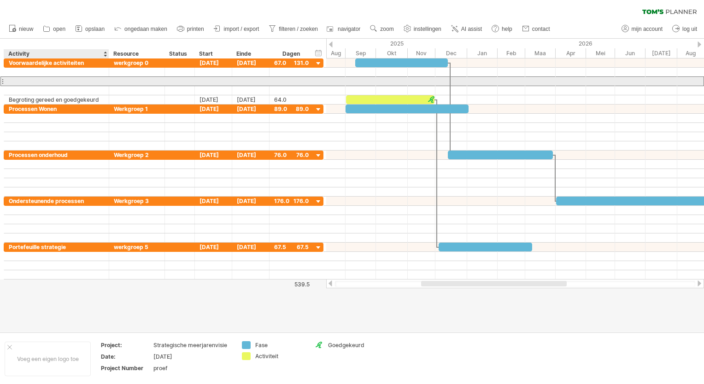
click at [18, 82] on div at bounding box center [56, 81] width 95 height 9
click at [11, 79] on input "**********" at bounding box center [56, 81] width 95 height 9
type input "**********"
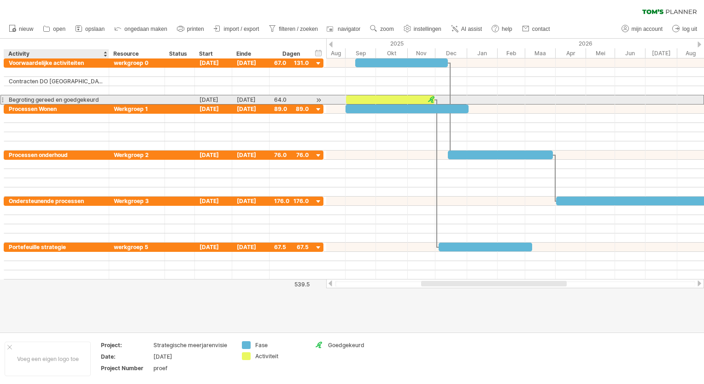
click at [100, 100] on div "Begroting gereed en goedgekeurd" at bounding box center [56, 99] width 95 height 9
type input "**********"
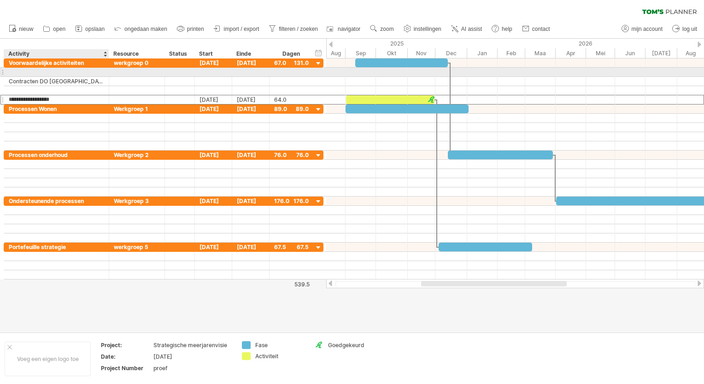
click at [33, 70] on div at bounding box center [56, 72] width 95 height 9
click at [15, 71] on div at bounding box center [56, 72] width 95 height 9
type input "**********"
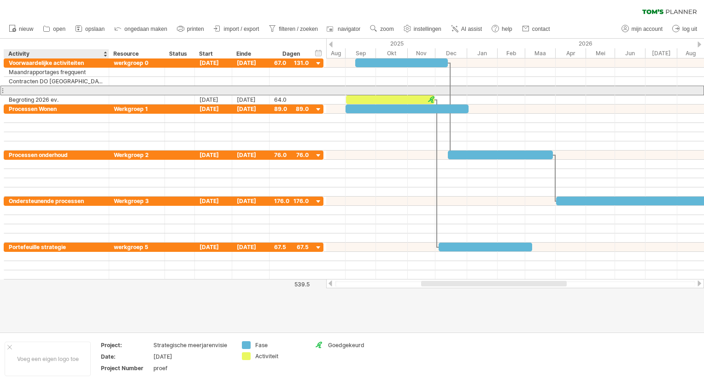
click at [15, 91] on div at bounding box center [56, 90] width 95 height 9
type input "**********"
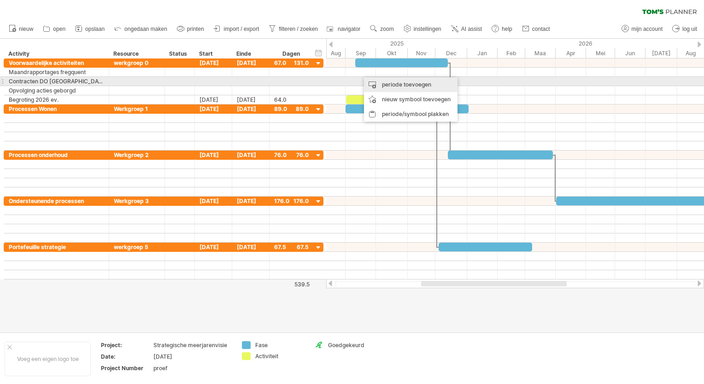
click at [384, 84] on div "periode toevoegen" at bounding box center [411, 84] width 94 height 15
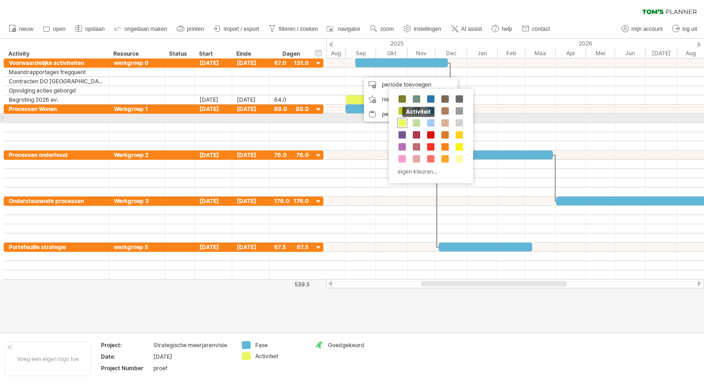
click at [405, 123] on span at bounding box center [402, 122] width 7 height 7
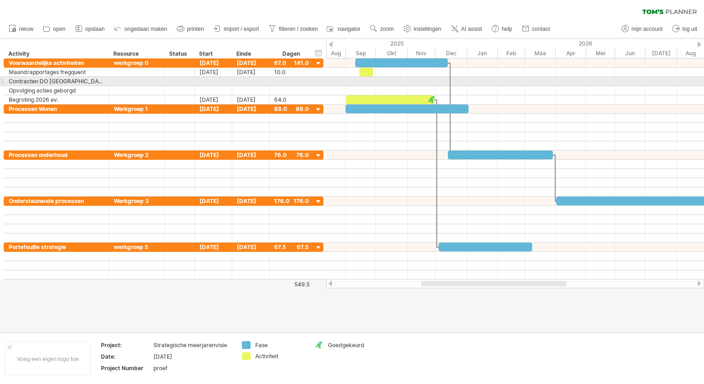
click at [369, 82] on div at bounding box center [515, 81] width 378 height 9
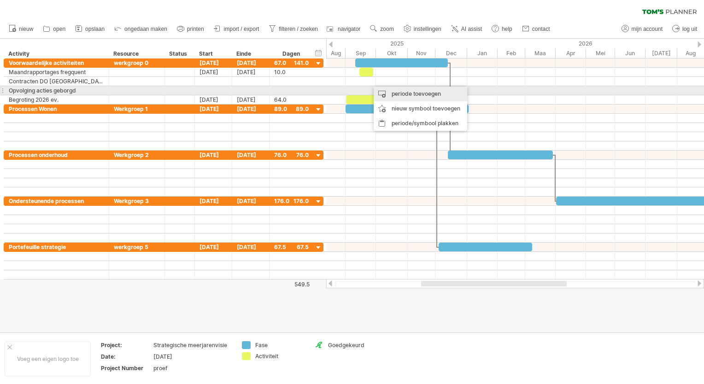
click at [389, 90] on div "periode toevoegen" at bounding box center [421, 94] width 94 height 15
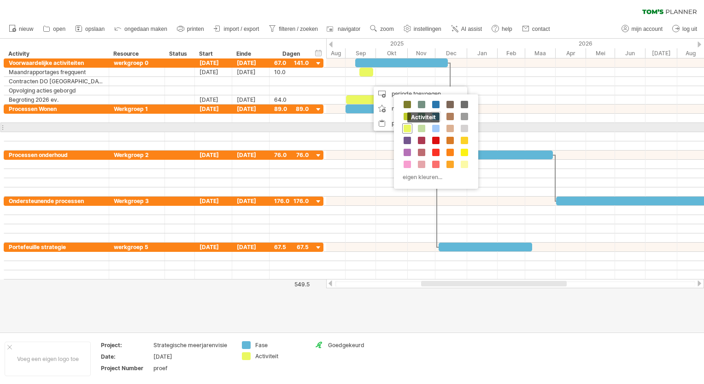
click at [408, 129] on span at bounding box center [407, 128] width 7 height 7
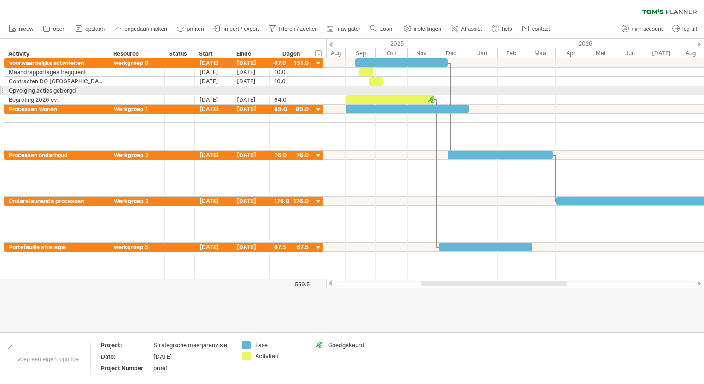
click at [378, 89] on div at bounding box center [515, 90] width 378 height 9
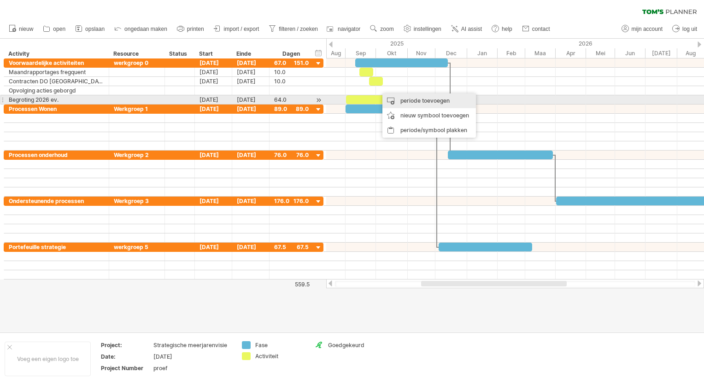
click at [402, 104] on div "periode toevoegen" at bounding box center [429, 101] width 94 height 15
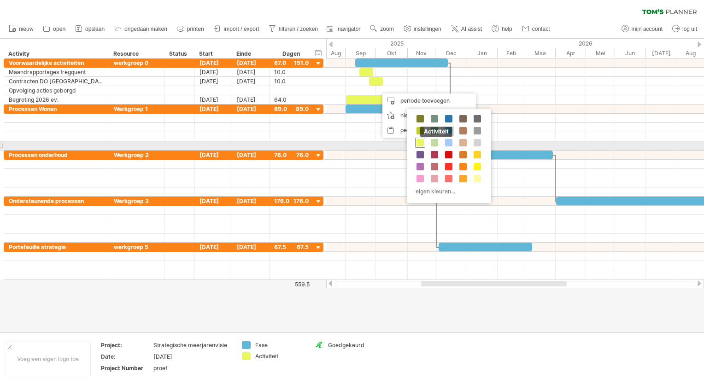
click at [420, 145] on span at bounding box center [420, 142] width 7 height 7
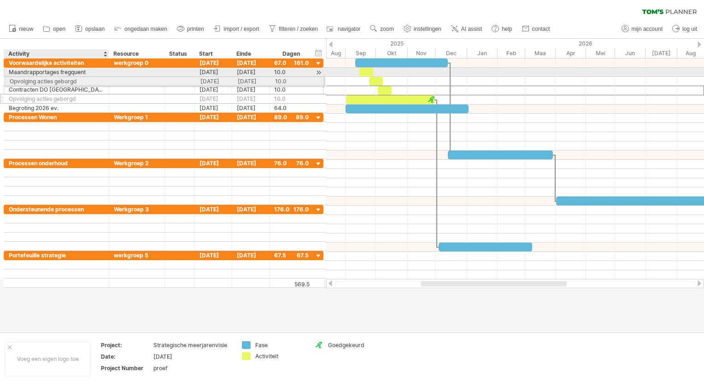
drag, startPoint x: 29, startPoint y: 90, endPoint x: 25, endPoint y: 80, distance: 11.2
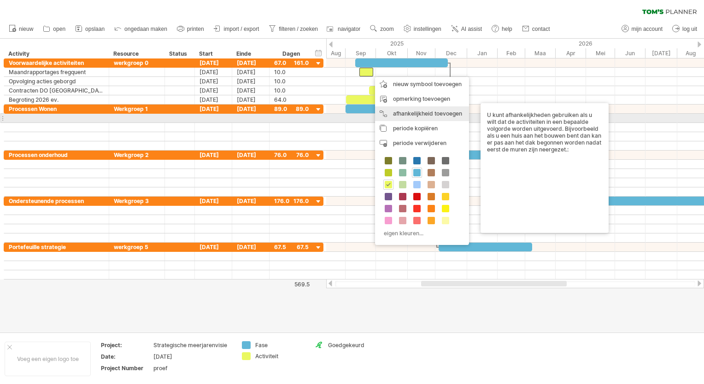
click at [413, 115] on div "afhankelijkheid toevoegen U kunt afhankelijkheden gebruiken als u wilt dat de a…" at bounding box center [422, 113] width 94 height 15
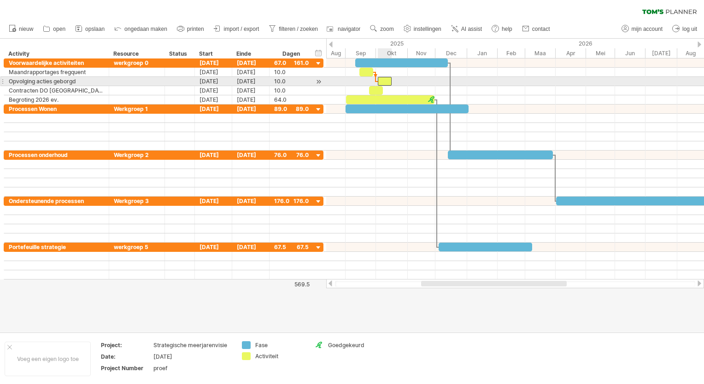
click at [382, 84] on div at bounding box center [385, 81] width 14 height 9
click at [413, 86] on div at bounding box center [515, 90] width 378 height 9
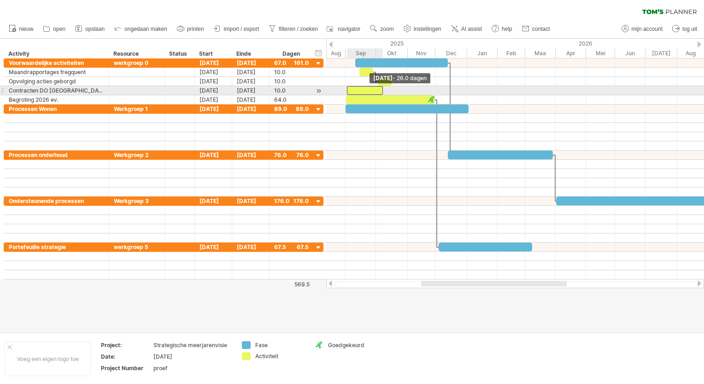
drag, startPoint x: 367, startPoint y: 91, endPoint x: 345, endPoint y: 93, distance: 22.2
click at [345, 93] on span at bounding box center [347, 90] width 4 height 9
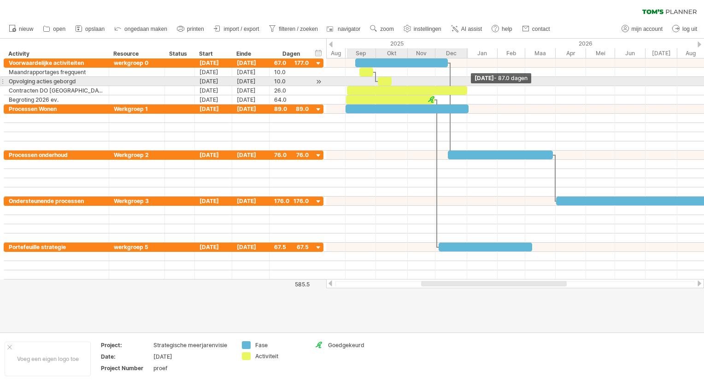
drag, startPoint x: 382, startPoint y: 92, endPoint x: 467, endPoint y: 86, distance: 84.5
click at [467, 86] on span at bounding box center [467, 90] width 4 height 9
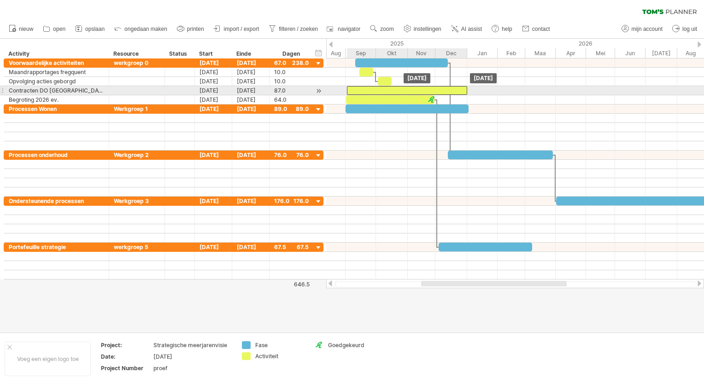
click at [435, 90] on div at bounding box center [407, 90] width 120 height 9
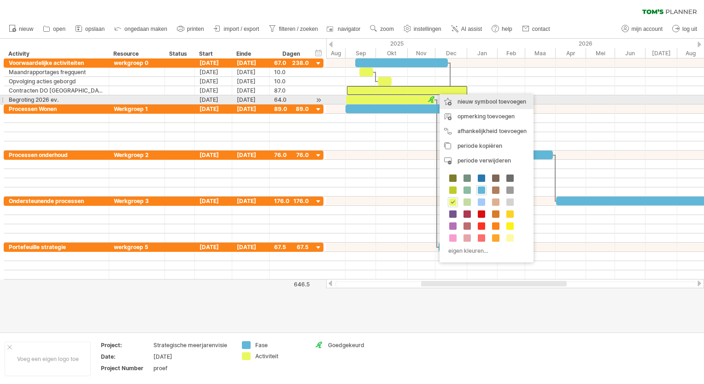
click at [467, 102] on div "nieuw symbool toevoegen" at bounding box center [487, 101] width 94 height 15
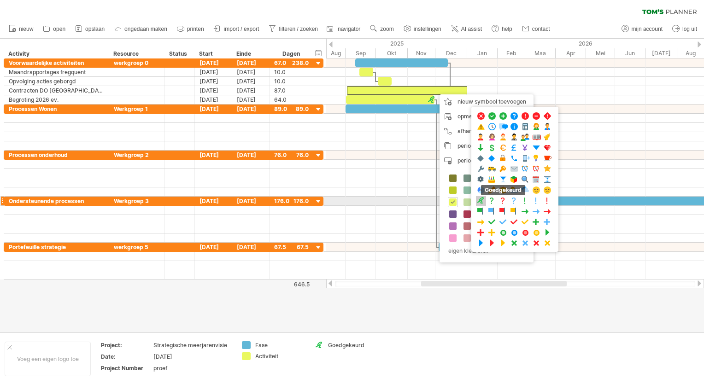
click at [480, 200] on span at bounding box center [480, 201] width 9 height 9
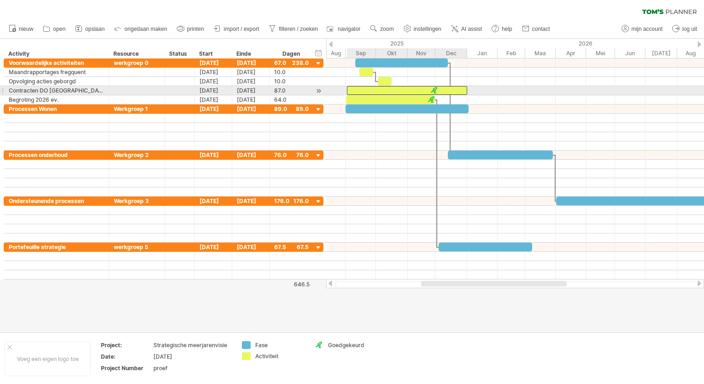
click at [433, 94] on div at bounding box center [407, 90] width 120 height 9
click at [437, 89] on div at bounding box center [437, 90] width 10 height 9
click at [483, 88] on div at bounding box center [515, 90] width 378 height 9
click at [468, 90] on span at bounding box center [467, 90] width 4 height 9
click at [465, 89] on span at bounding box center [467, 90] width 4 height 9
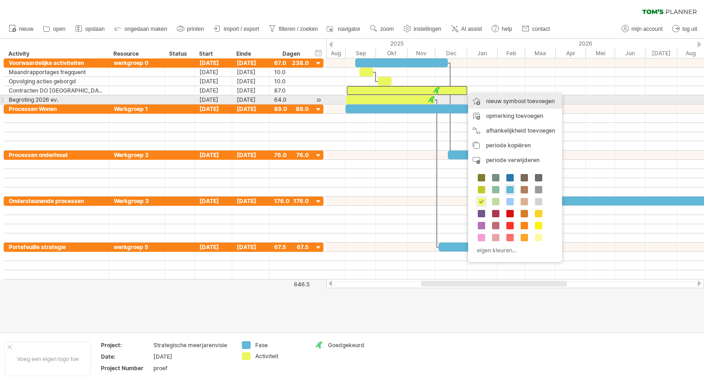
click at [504, 100] on div "nieuw symbool toevoegen" at bounding box center [515, 101] width 94 height 15
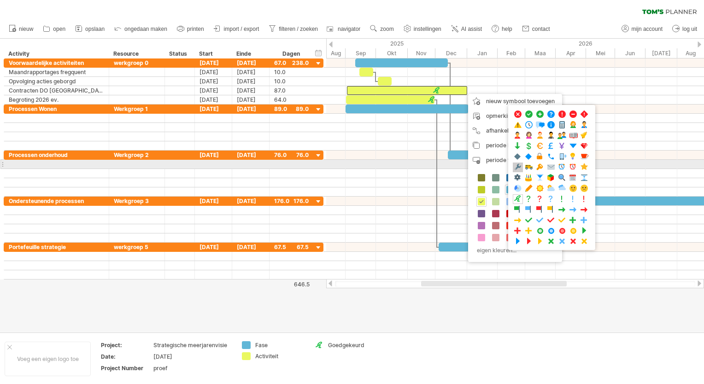
click at [518, 165] on span at bounding box center [517, 167] width 9 height 9
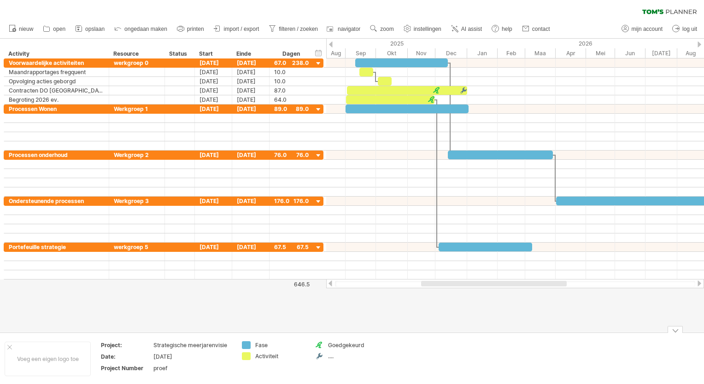
click at [329, 356] on div "...." at bounding box center [353, 356] width 50 height 8
type input "**********"
click at [90, 30] on span "opslaan" at bounding box center [94, 29] width 19 height 6
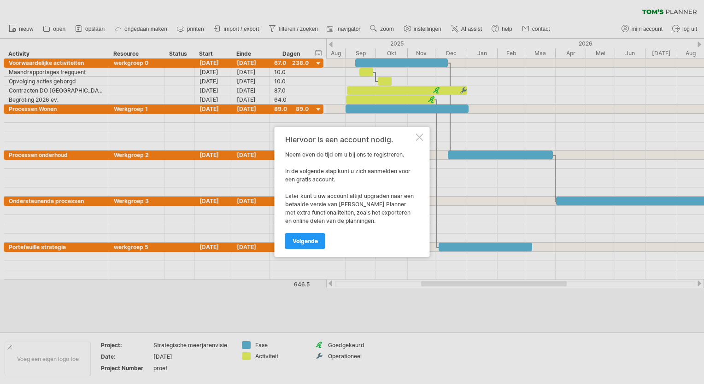
click at [681, 30] on div at bounding box center [352, 192] width 704 height 384
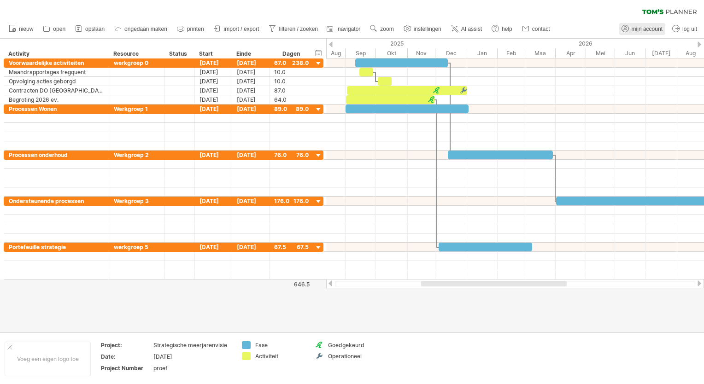
click at [644, 29] on span "mijn account" at bounding box center [647, 29] width 31 height 6
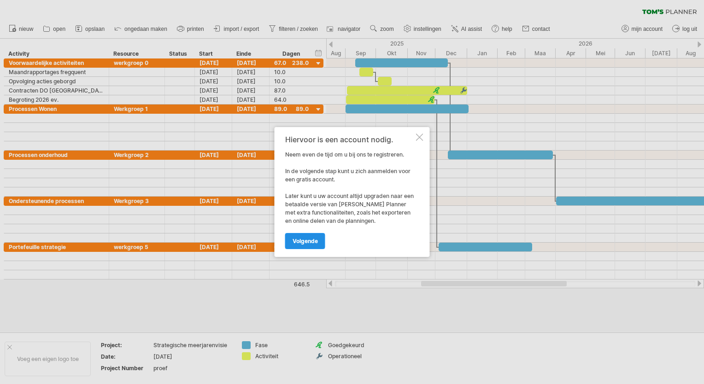
click at [310, 243] on span "volgende" at bounding box center [305, 241] width 25 height 7
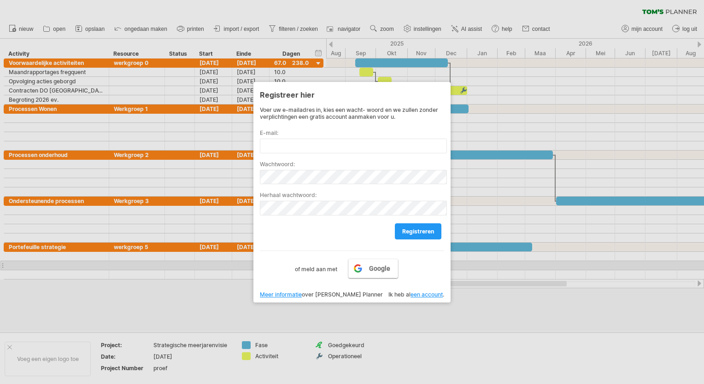
click at [370, 270] on span "Google" at bounding box center [379, 268] width 21 height 7
click at [374, 269] on span "Google" at bounding box center [379, 268] width 21 height 7
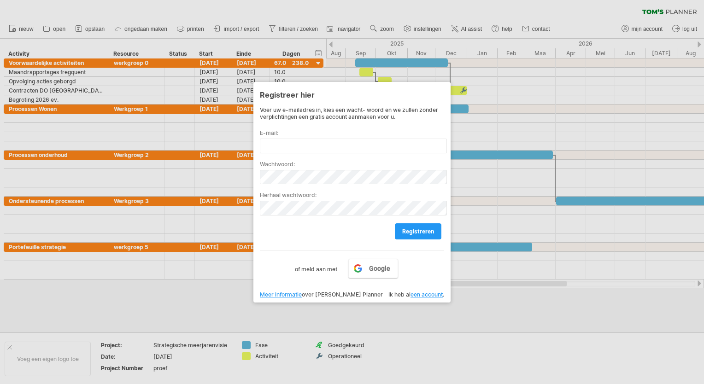
click at [422, 294] on link "een account" at bounding box center [427, 294] width 32 height 7
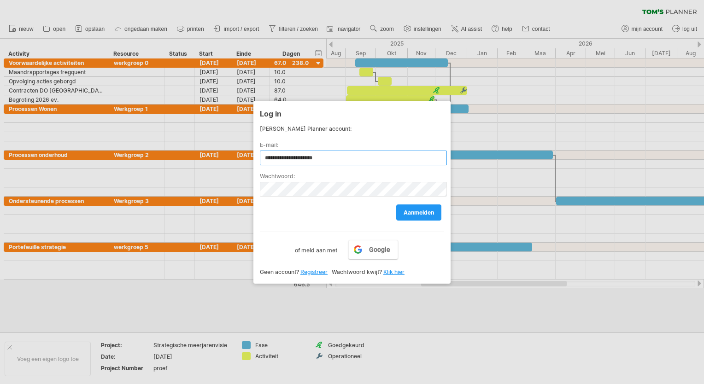
type input "**********"
click at [391, 271] on link "Klik hier" at bounding box center [393, 272] width 21 height 7
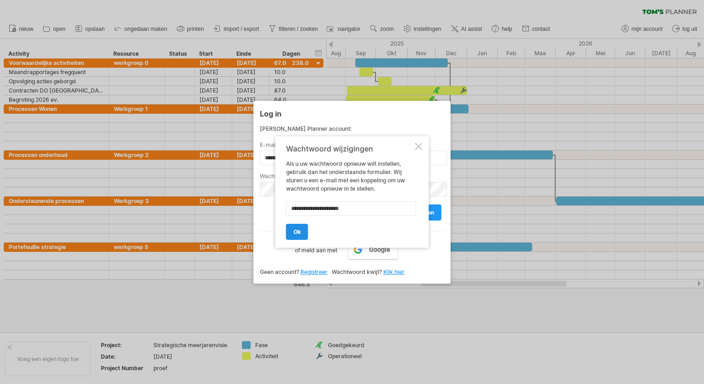
type input "**********"
click at [299, 229] on span "ok" at bounding box center [297, 232] width 7 height 7
click at [299, 228] on span "ok" at bounding box center [296, 228] width 7 height 7
